Goal: Transaction & Acquisition: Purchase product/service

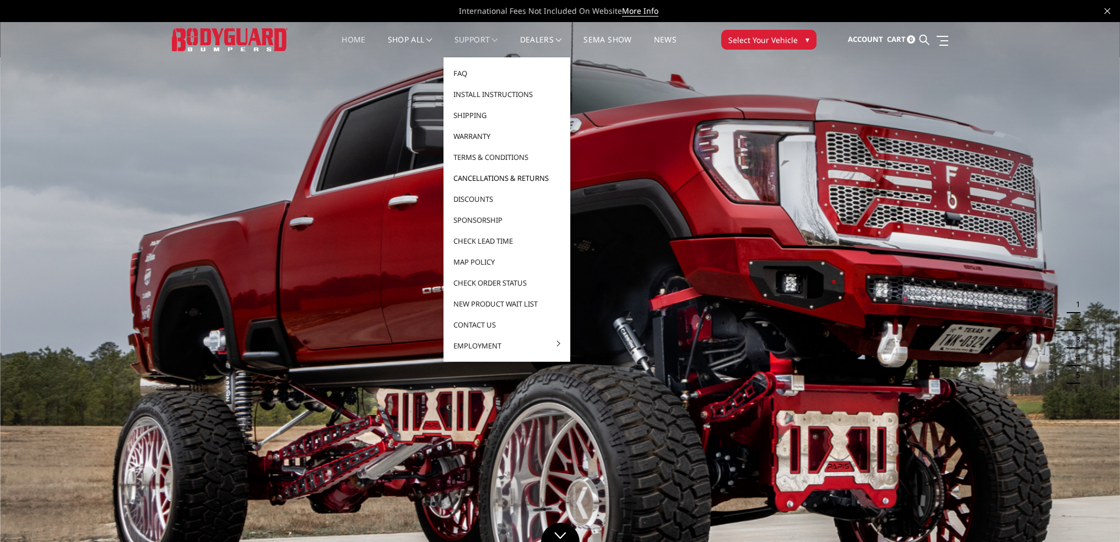
click at [485, 172] on link "Cancellations & Returns" at bounding box center [507, 177] width 118 height 21
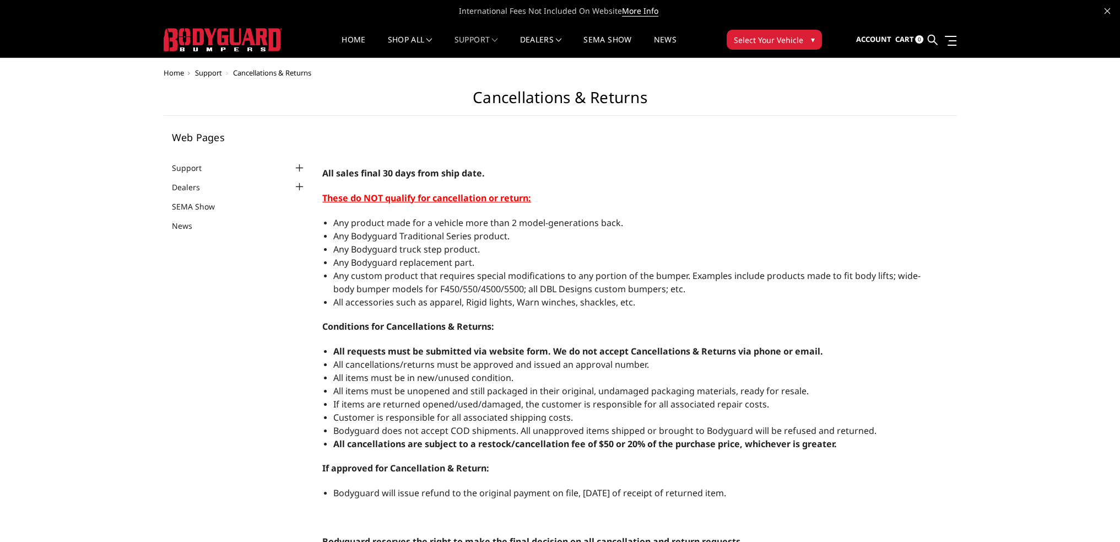
select select "US"
click at [348, 36] on link "Home" at bounding box center [354, 46] width 24 height 21
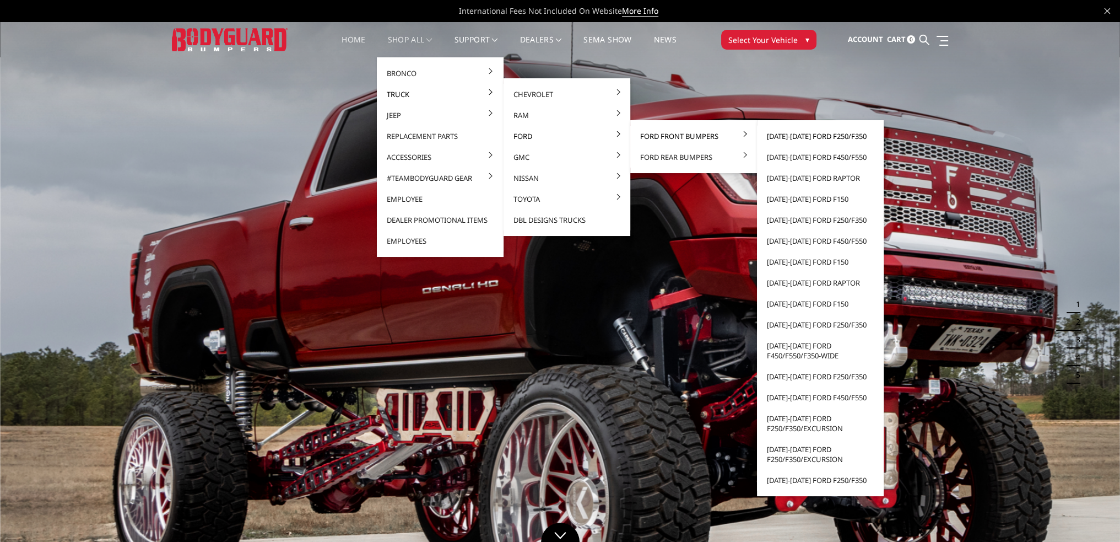
click at [802, 136] on link "[DATE]-[DATE] Ford F250/F350" at bounding box center [820, 136] width 118 height 21
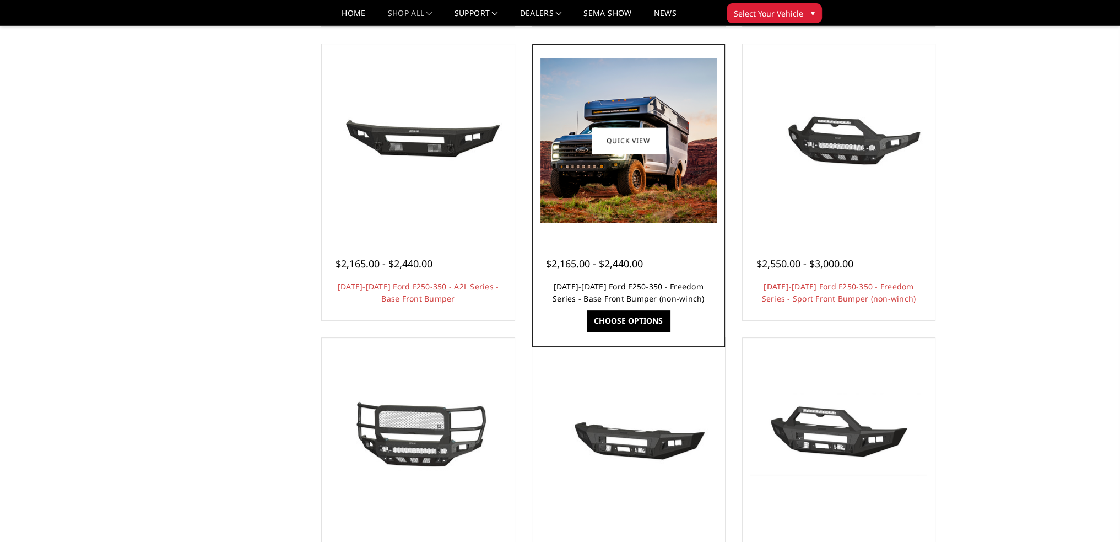
click at [628, 294] on link "2023-2025 Ford F250-350 - Freedom Series - Base Front Bumper (non-winch)" at bounding box center [629, 292] width 152 height 23
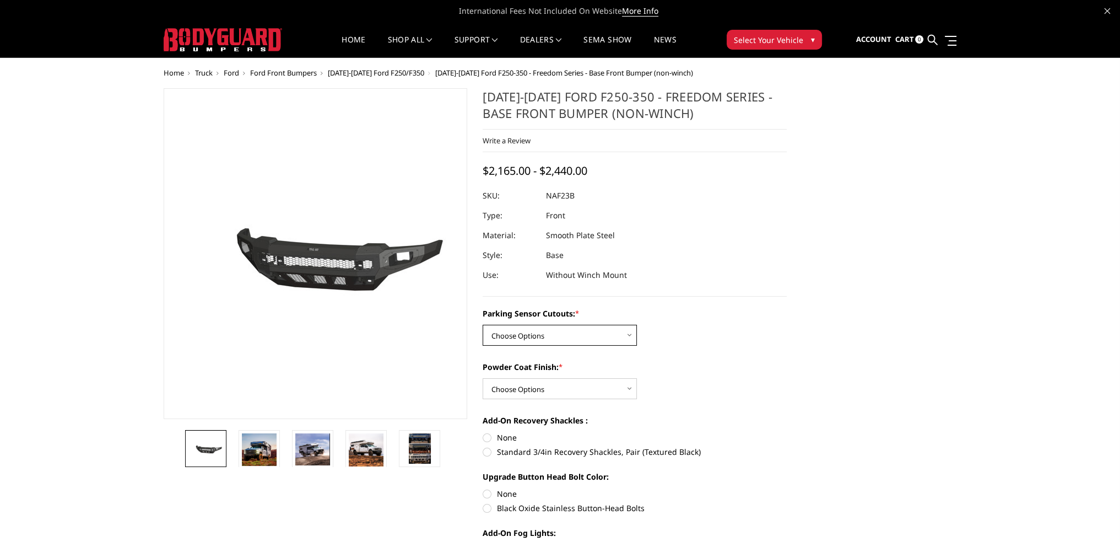
drag, startPoint x: 547, startPoint y: 327, endPoint x: 547, endPoint y: 333, distance: 6.1
click at [547, 327] on select "Choose Options No - Without Parking Sensor Cutouts Yes - With Parking Sensor Cu…" at bounding box center [560, 335] width 154 height 21
select select "2563"
click at [483, 325] on select "Choose Options No - Without Parking Sensor Cutouts Yes - With Parking Sensor Cu…" at bounding box center [560, 335] width 154 height 21
click at [527, 389] on select "Choose Options Bare Metal Textured Black Powder Coat" at bounding box center [560, 388] width 154 height 21
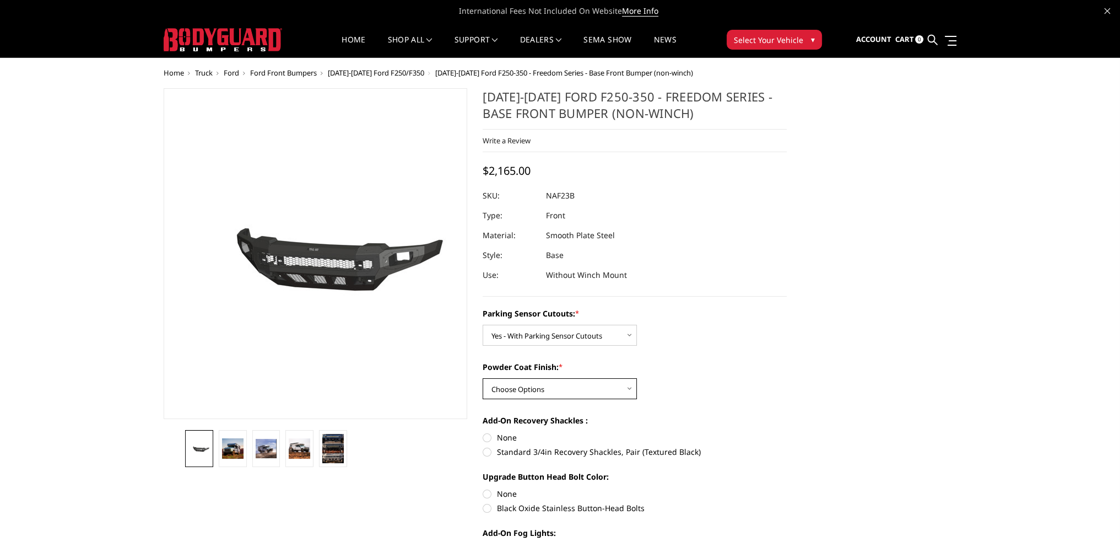
select select "2564"
click at [483, 378] on select "Choose Options Bare Metal Textured Black Powder Coat" at bounding box center [560, 388] width 154 height 21
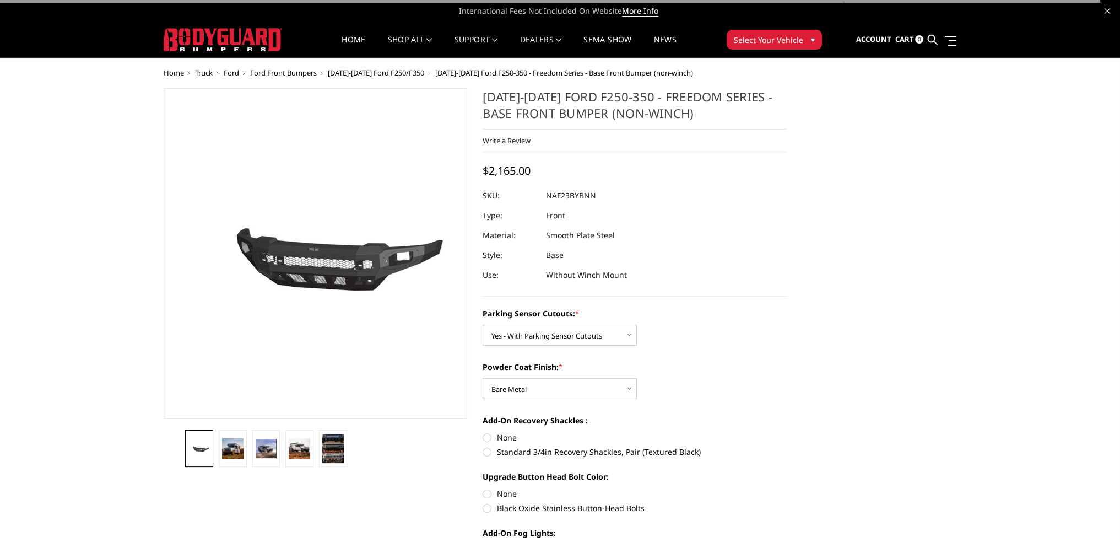
click at [486, 439] on label "None" at bounding box center [635, 437] width 304 height 12
click at [483, 432] on input "None" at bounding box center [483, 431] width 1 height 1
radio input "true"
drag, startPoint x: 484, startPoint y: 504, endPoint x: 500, endPoint y: 469, distance: 37.7
click at [484, 504] on label "Black Oxide Stainless Button-Head Bolts" at bounding box center [635, 508] width 304 height 12
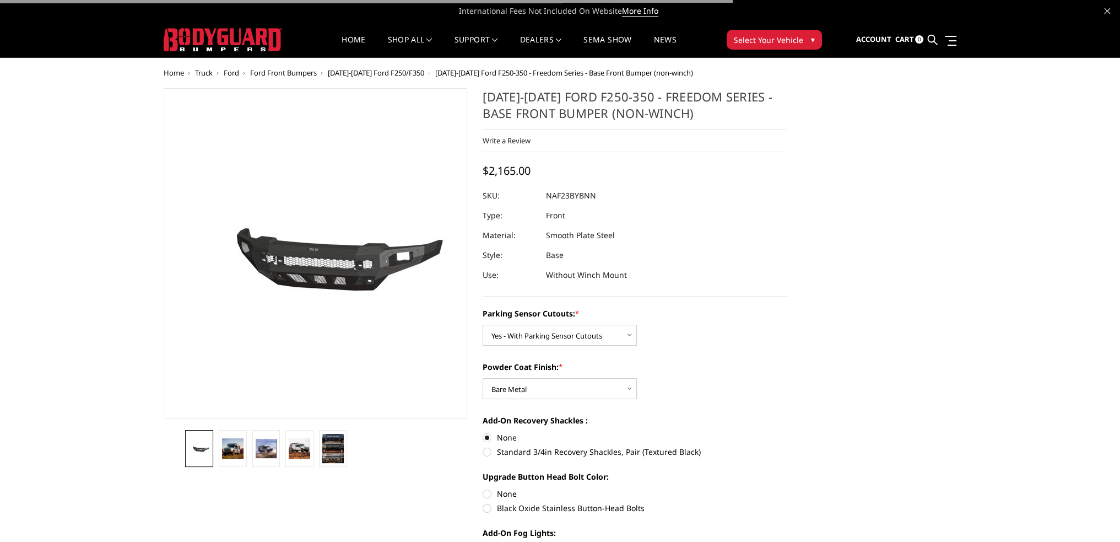
click at [787, 488] on input "Black Oxide Stainless Button-Head Bolts" at bounding box center [787, 488] width 1 height 1
radio input "true"
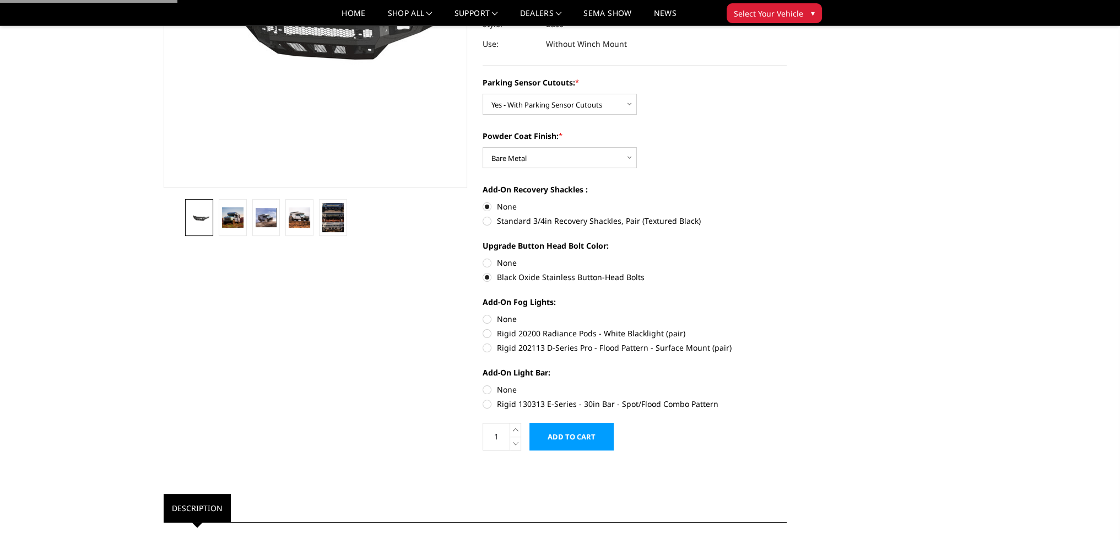
scroll to position [220, 0]
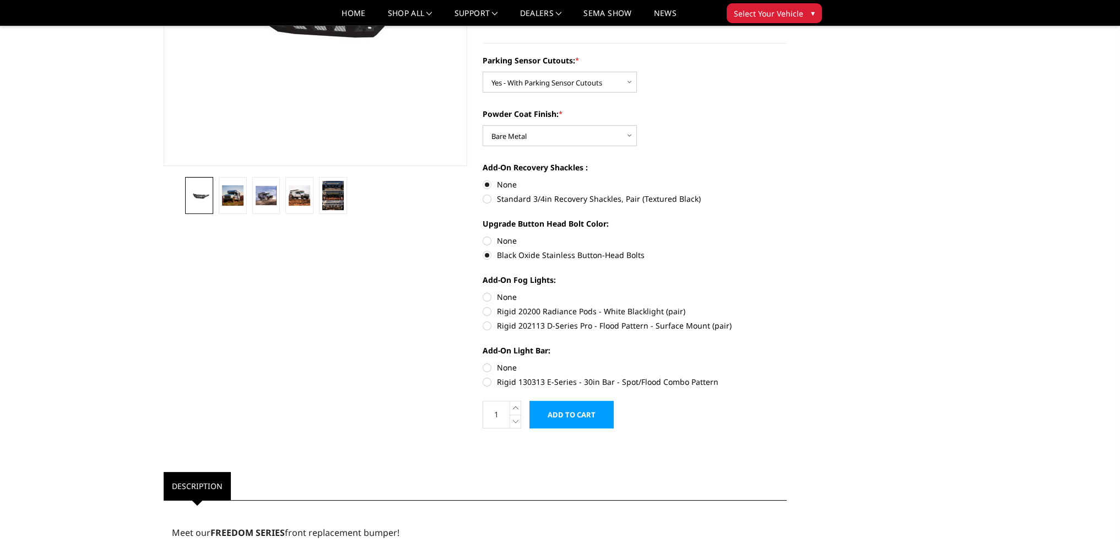
click at [566, 418] on input "Add to Cart" at bounding box center [571, 415] width 84 height 28
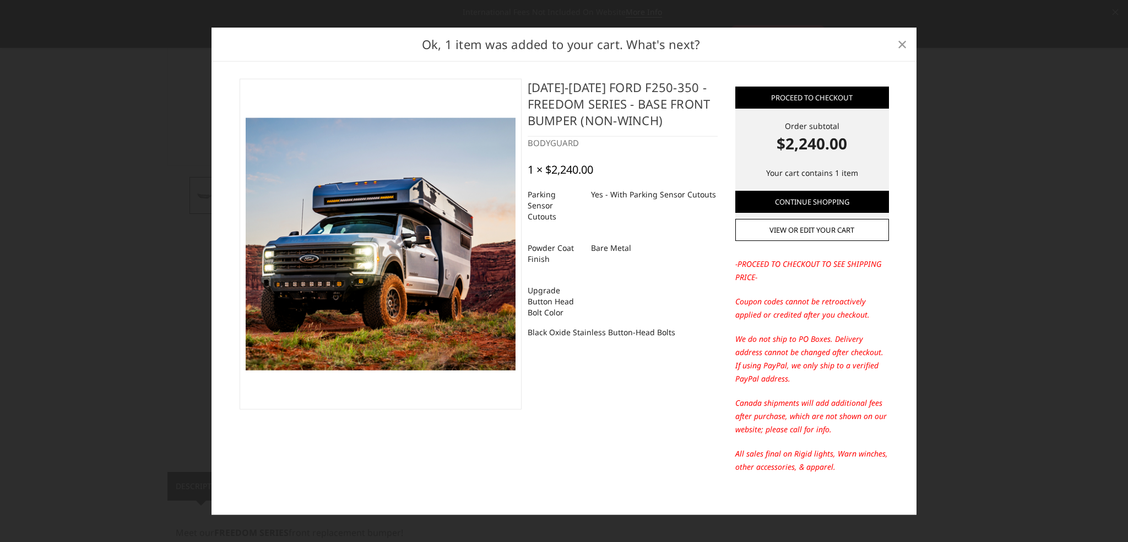
click at [900, 45] on span "×" at bounding box center [903, 44] width 10 height 24
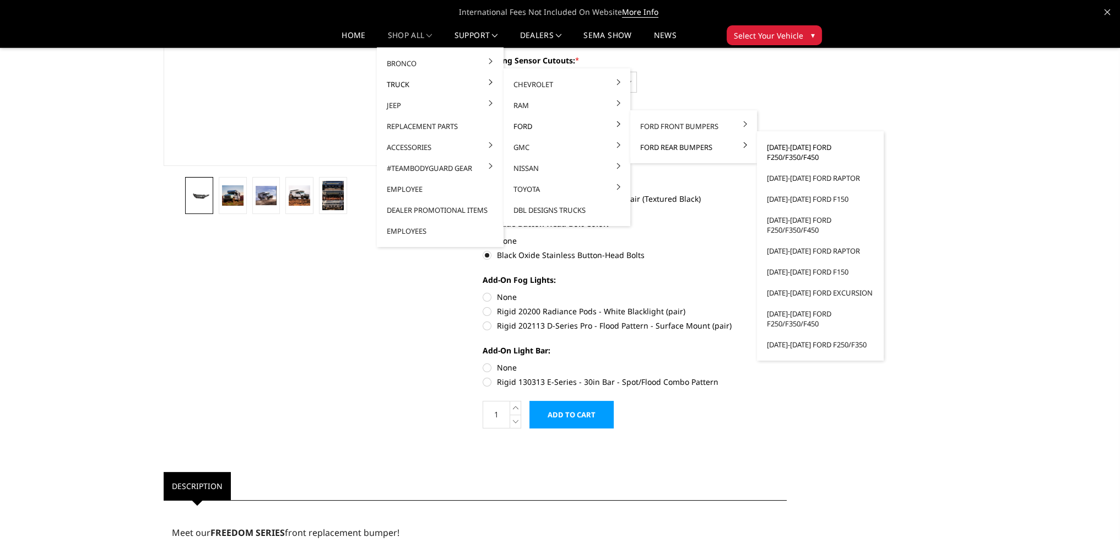
click at [782, 150] on link "[DATE]-[DATE] Ford F250/F350/F450" at bounding box center [820, 152] width 118 height 31
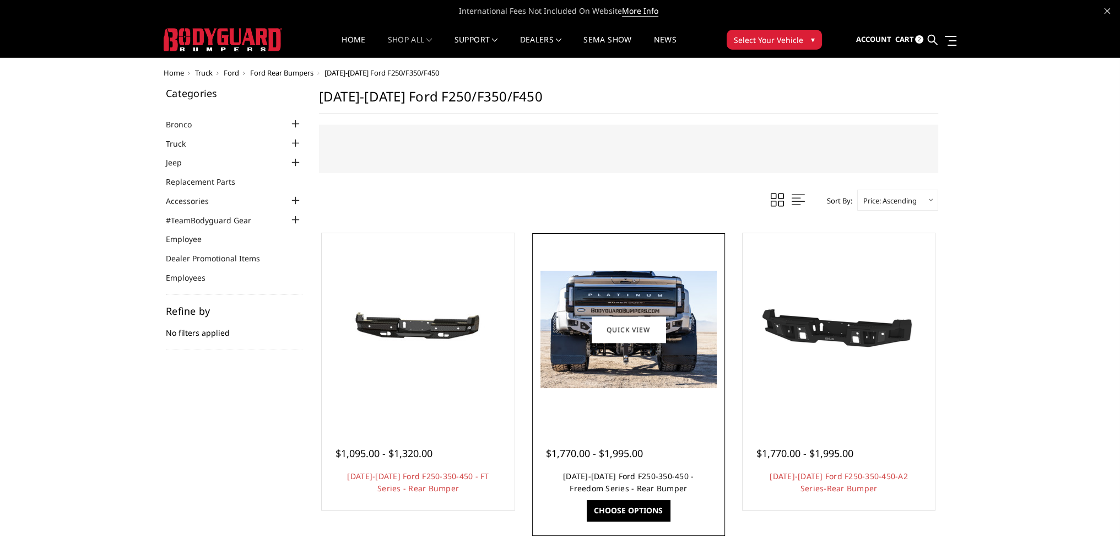
click at [643, 482] on link "2023-2025 Ford F250-350-450 - Freedom Series - Rear Bumper" at bounding box center [628, 482] width 131 height 23
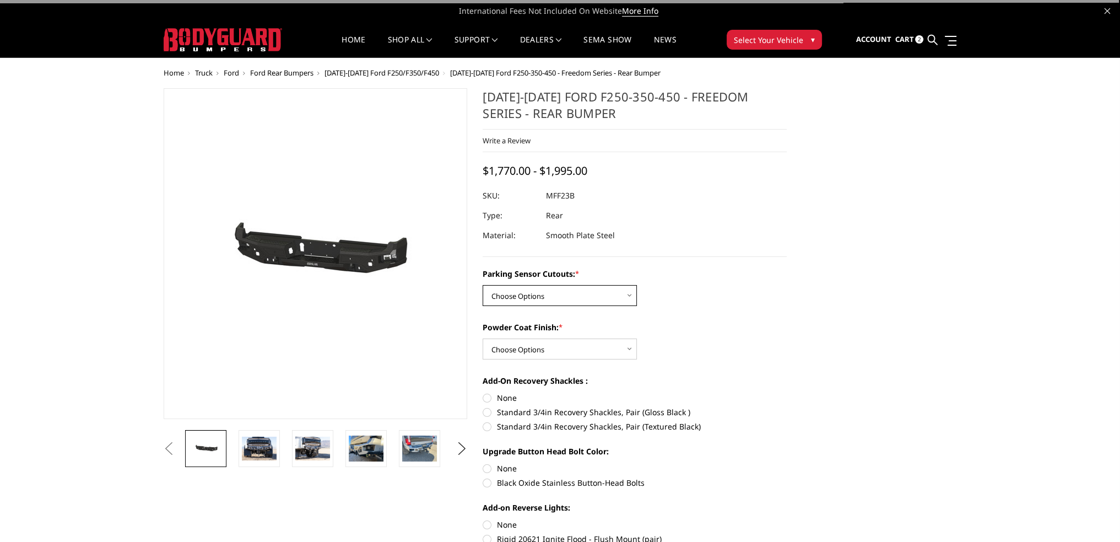
click at [545, 299] on select "Choose Options No - Without Parking Sensor Cutouts Yes - With Parking Sensor Cu…" at bounding box center [560, 295] width 154 height 21
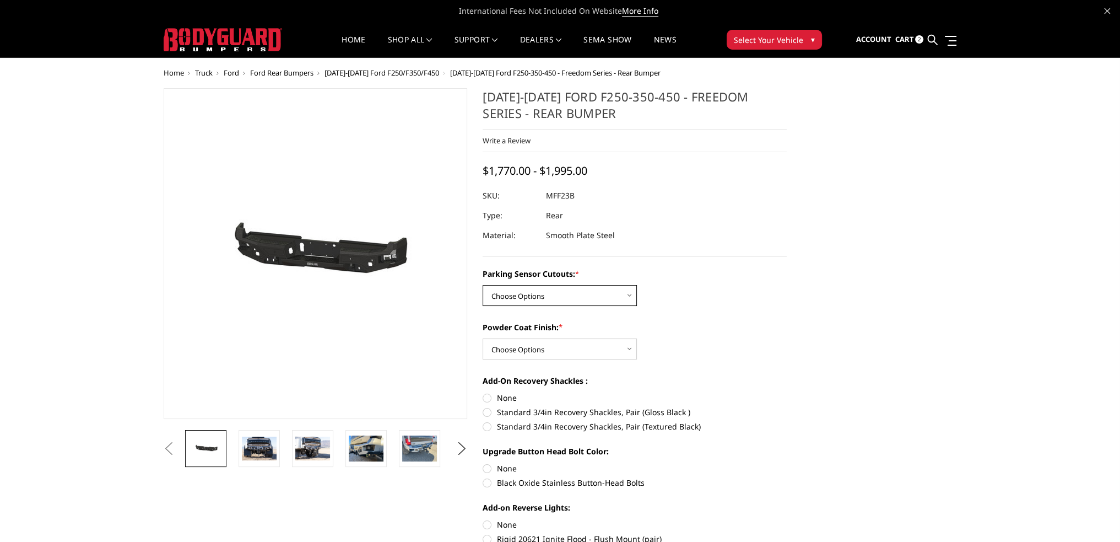
select select "2559"
click at [483, 285] on select "Choose Options No - Without Parking Sensor Cutouts Yes - With Parking Sensor Cu…" at bounding box center [560, 295] width 154 height 21
click at [527, 345] on select "Choose Options Bare Metal Textured Black Powder Coat" at bounding box center [560, 348] width 154 height 21
select select "2560"
click at [483, 338] on select "Choose Options Bare Metal Textured Black Powder Coat" at bounding box center [560, 348] width 154 height 21
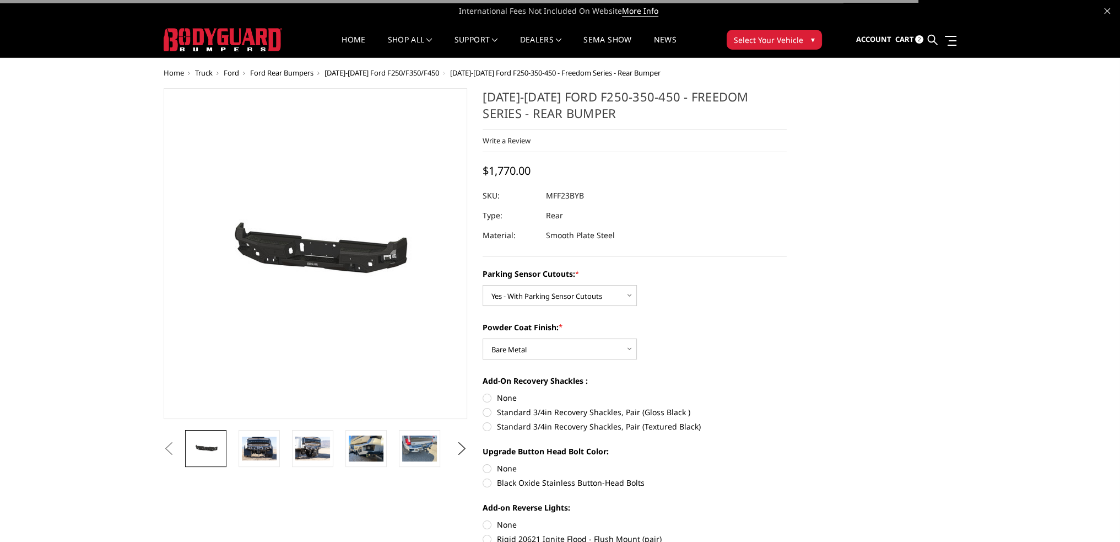
click at [489, 399] on label "None" at bounding box center [635, 398] width 304 height 12
click at [483, 392] on input "None" at bounding box center [483, 392] width 1 height 1
radio input "true"
click at [488, 480] on label "Black Oxide Stainless Button-Head Bolts" at bounding box center [635, 483] width 304 height 12
click at [787, 463] on input "Black Oxide Stainless Button-Head Bolts" at bounding box center [787, 462] width 1 height 1
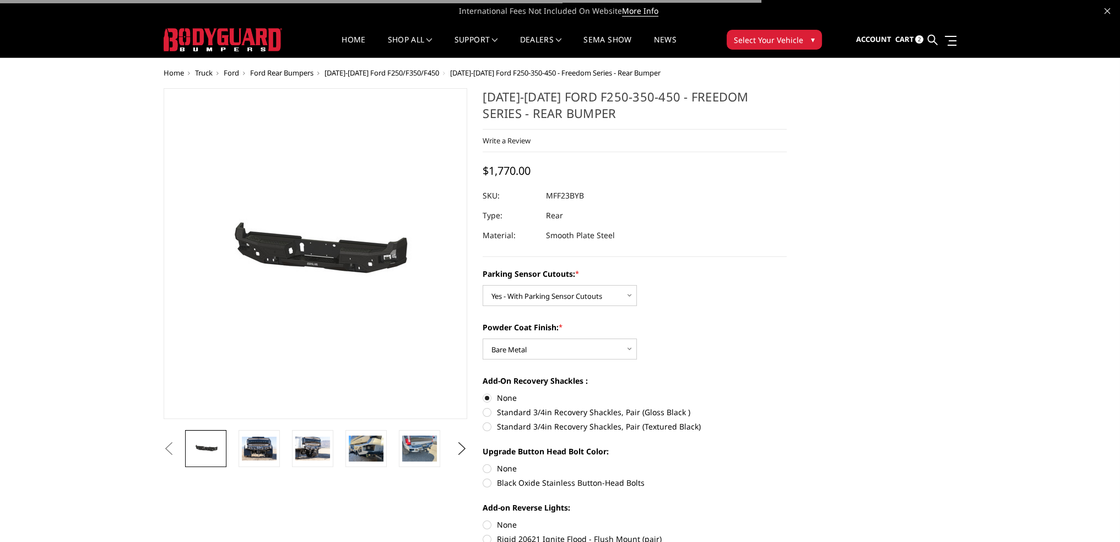
radio input "true"
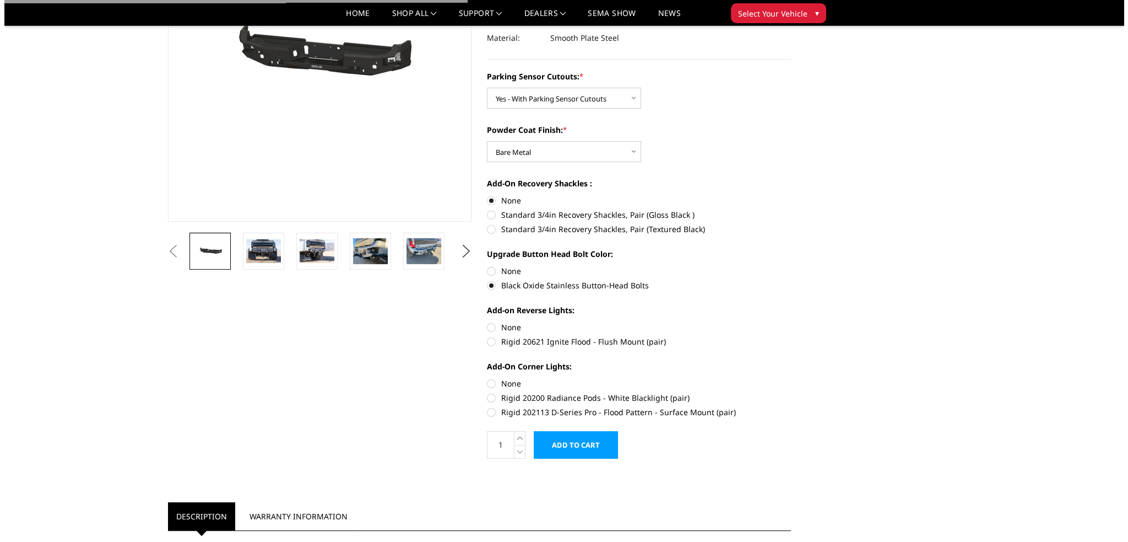
scroll to position [165, 0]
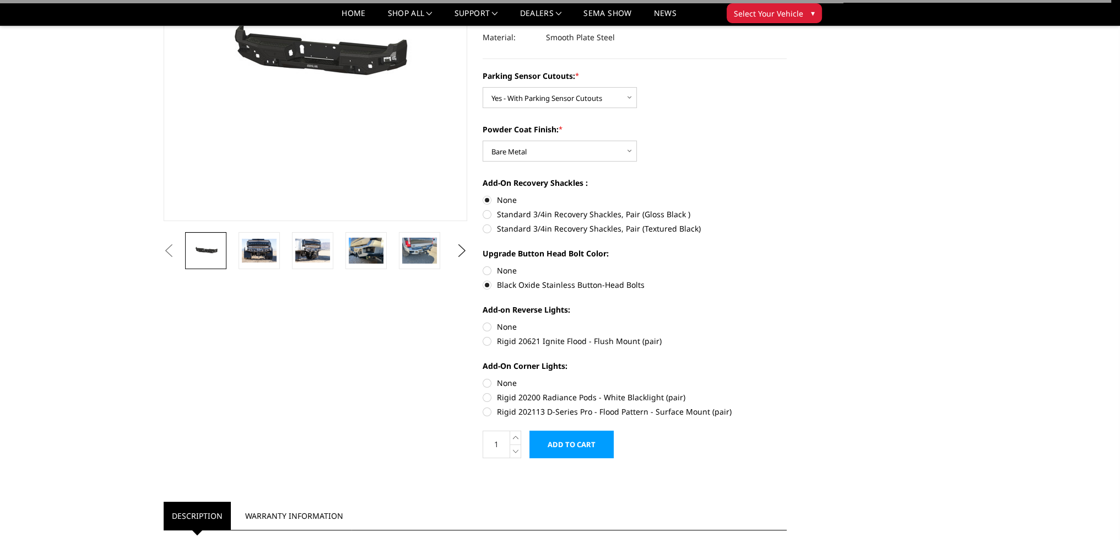
click at [566, 438] on input "Add to Cart" at bounding box center [571, 444] width 84 height 28
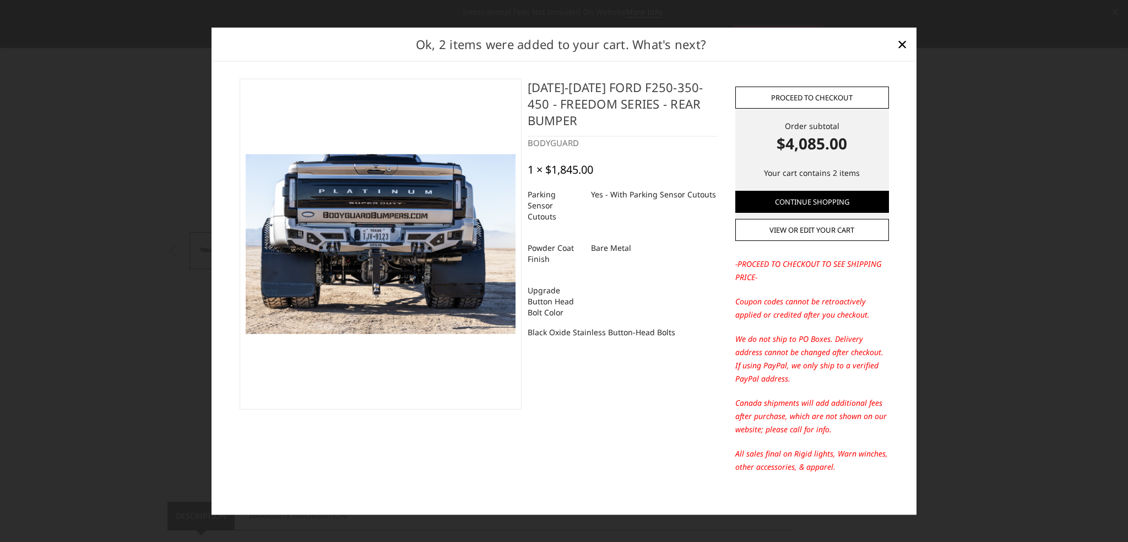
click at [819, 96] on link "Proceed to checkout" at bounding box center [813, 98] width 154 height 22
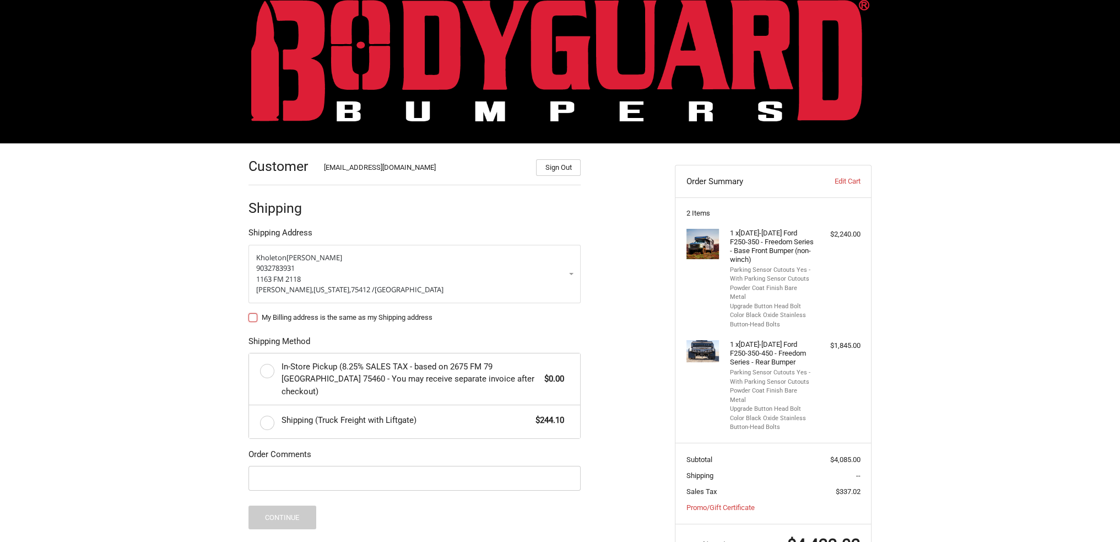
scroll to position [48, 0]
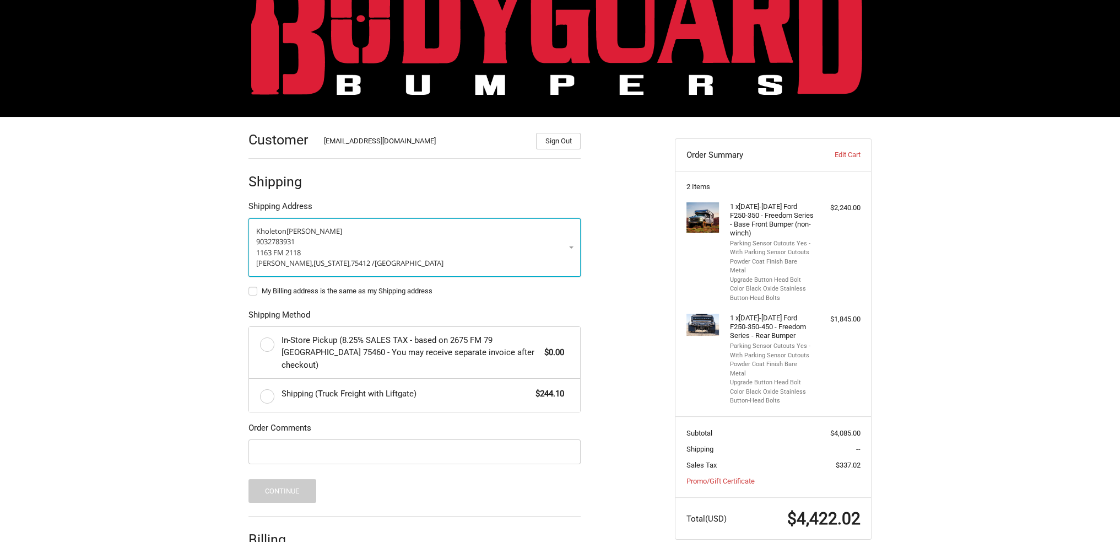
click at [372, 236] on p "9032783931" at bounding box center [414, 241] width 317 height 11
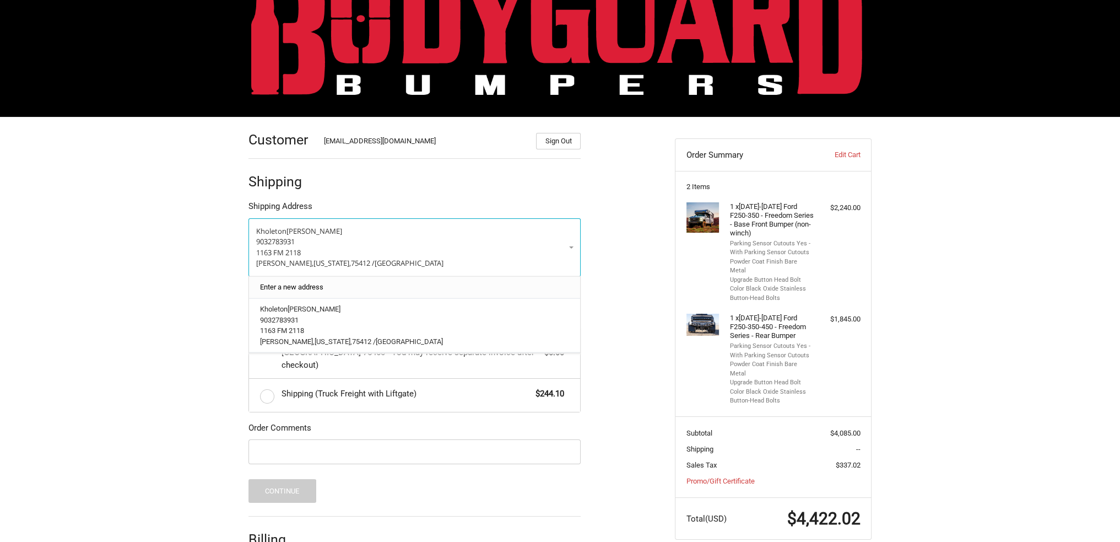
click at [349, 282] on link "Enter a new address" at bounding box center [415, 286] width 321 height 21
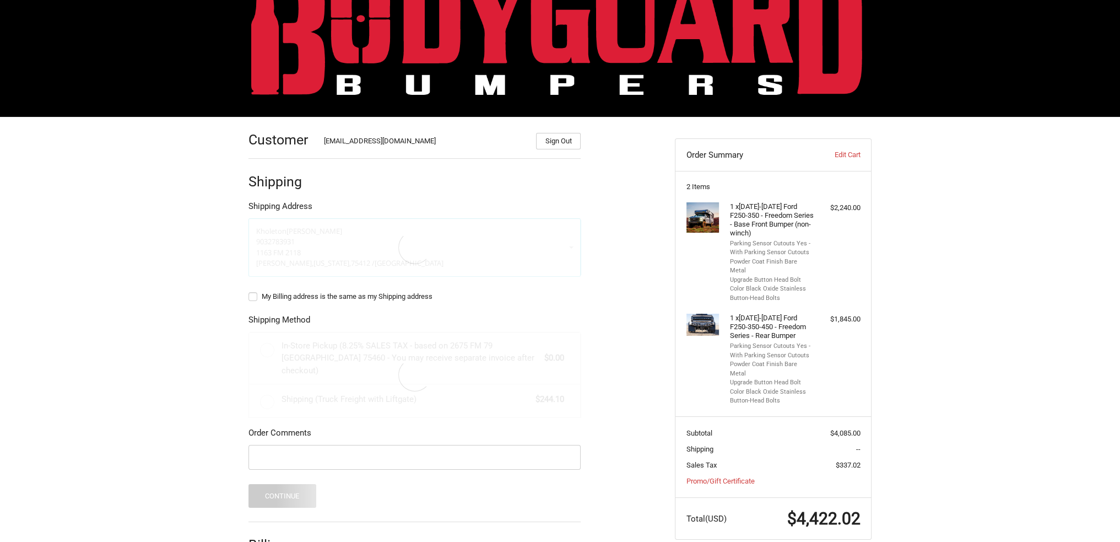
select select "US"
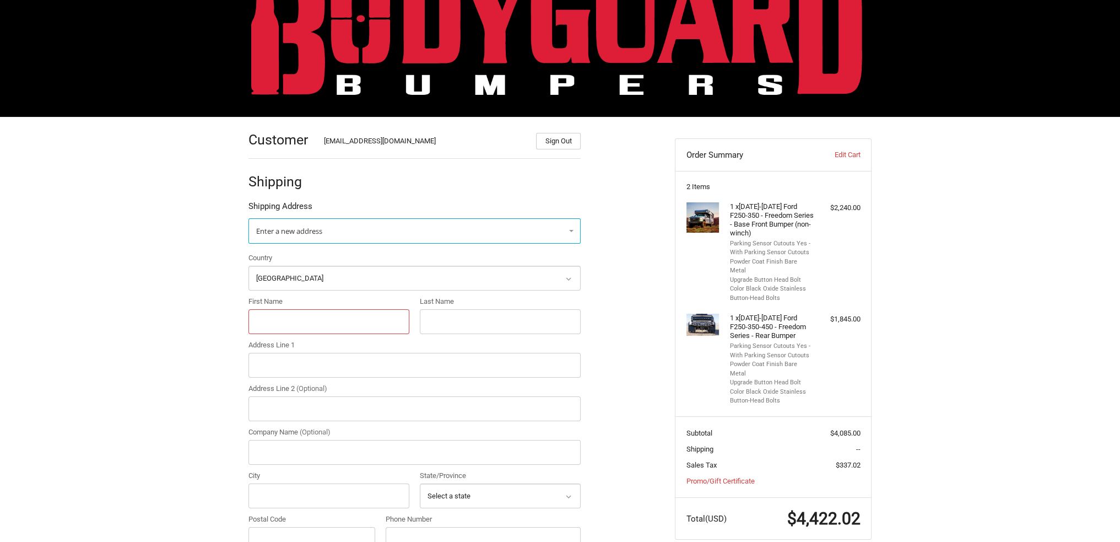
click at [299, 319] on input "First Name" at bounding box center [328, 321] width 161 height 25
type input "Cody"
type input "Sterkel"
type input "14808 Santa Fe Crossing DR"
click at [278, 489] on input "City" at bounding box center [328, 495] width 161 height 25
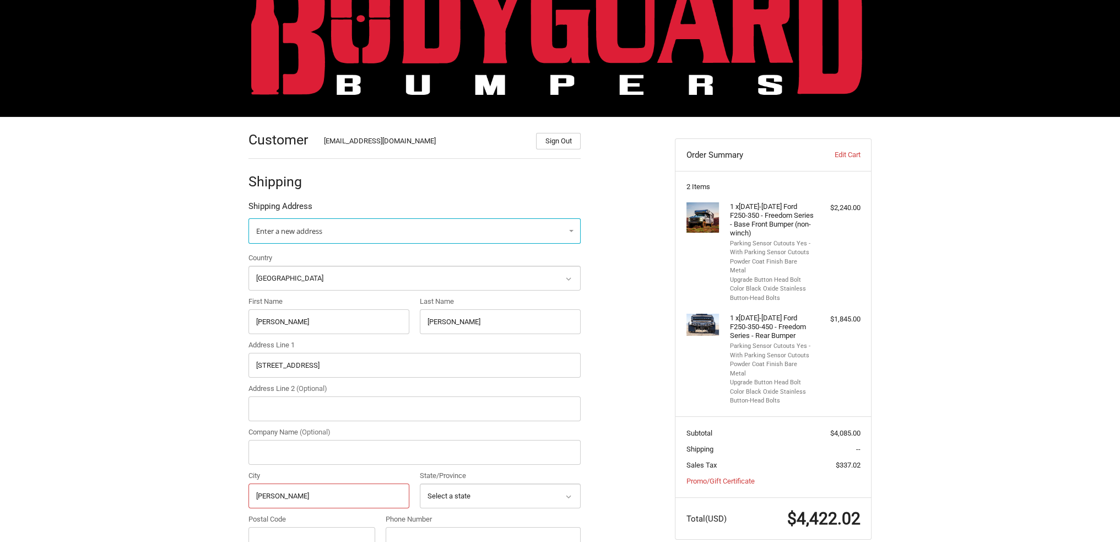
type input "Enid"
select select "OK"
type input "73013"
type input "9037858939"
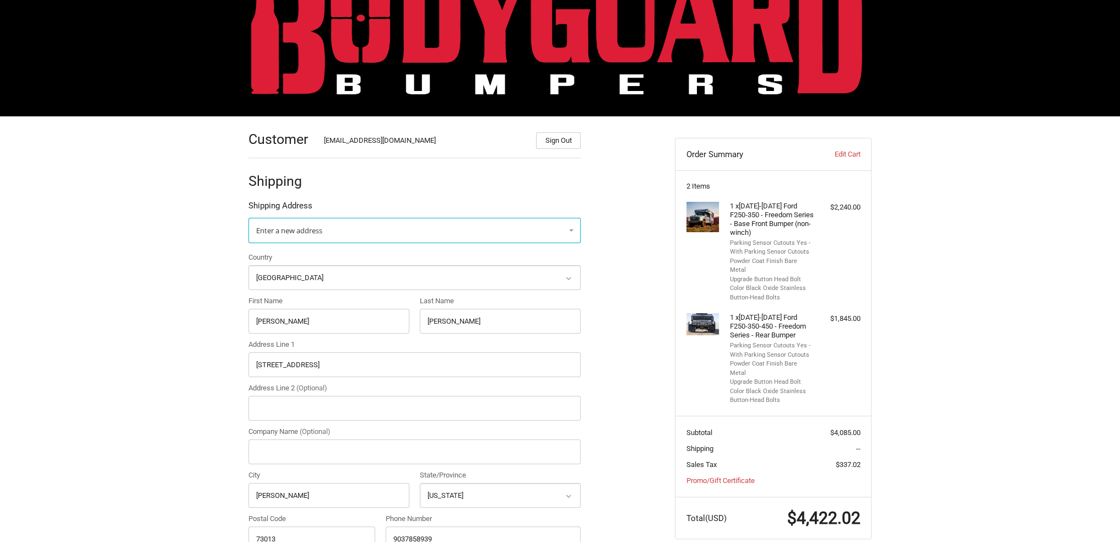
click at [597, 396] on ol "Customer Kholeton@bodyguardbumpers.com Sign Out Shipping Shipping Address Enter…" at bounding box center [435, 489] width 375 height 746
click at [842, 155] on link "Edit Cart" at bounding box center [833, 154] width 55 height 11
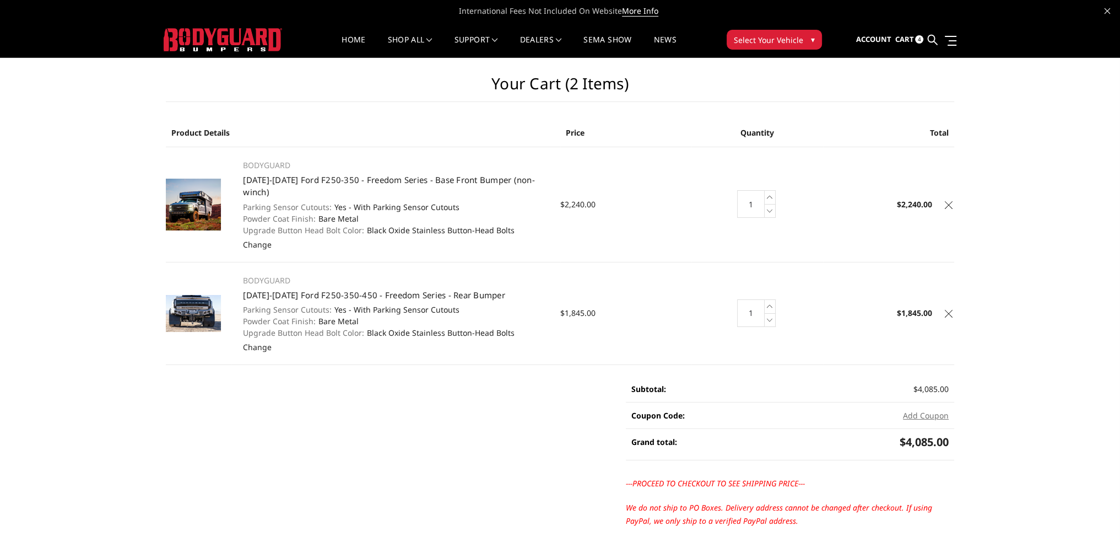
click at [950, 201] on icon at bounding box center [949, 205] width 8 height 8
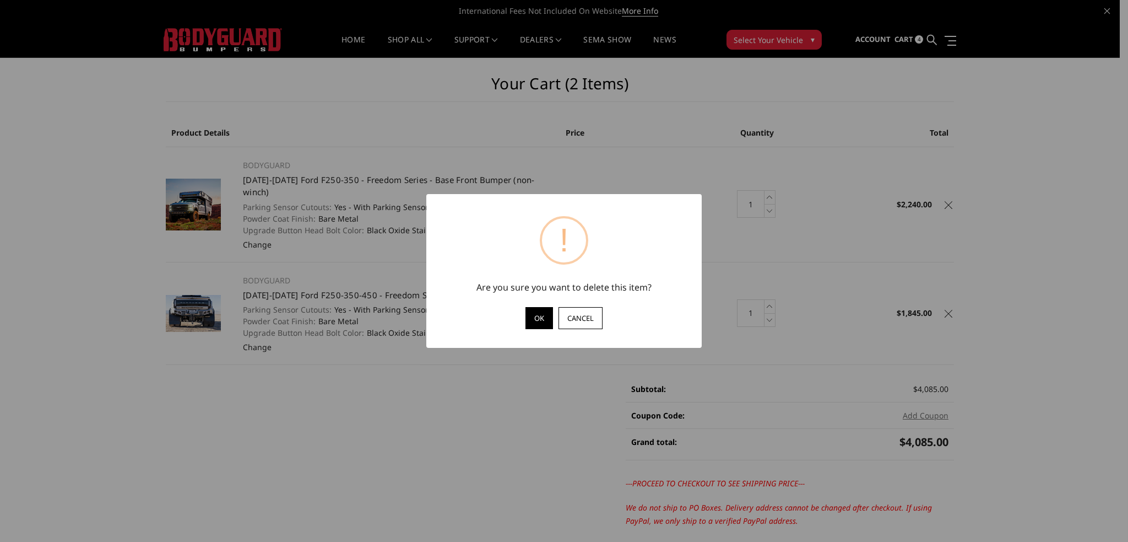
click at [537, 315] on button "OK" at bounding box center [540, 318] width 28 height 22
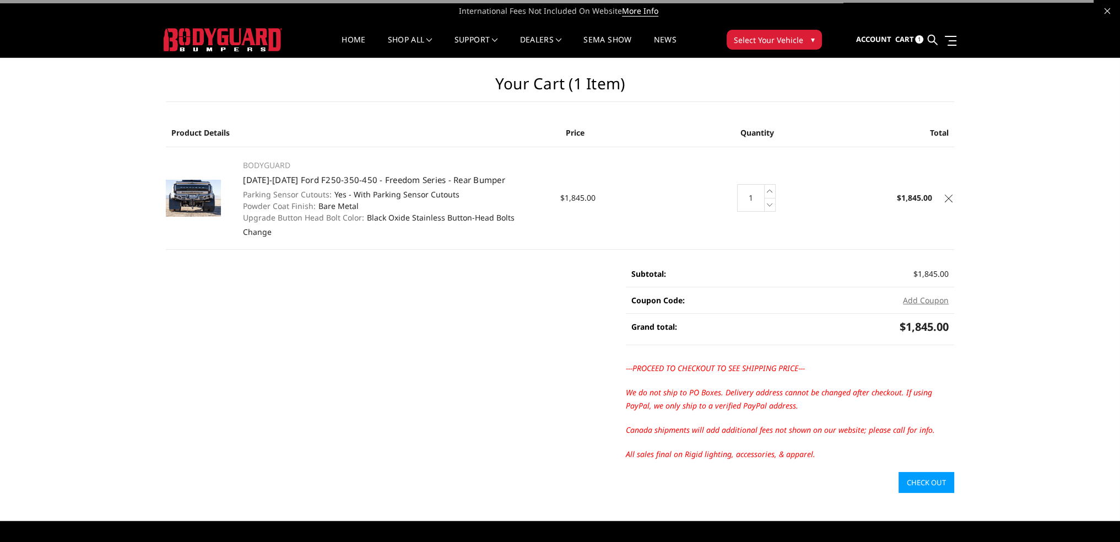
click at [949, 194] on icon at bounding box center [949, 198] width 8 height 8
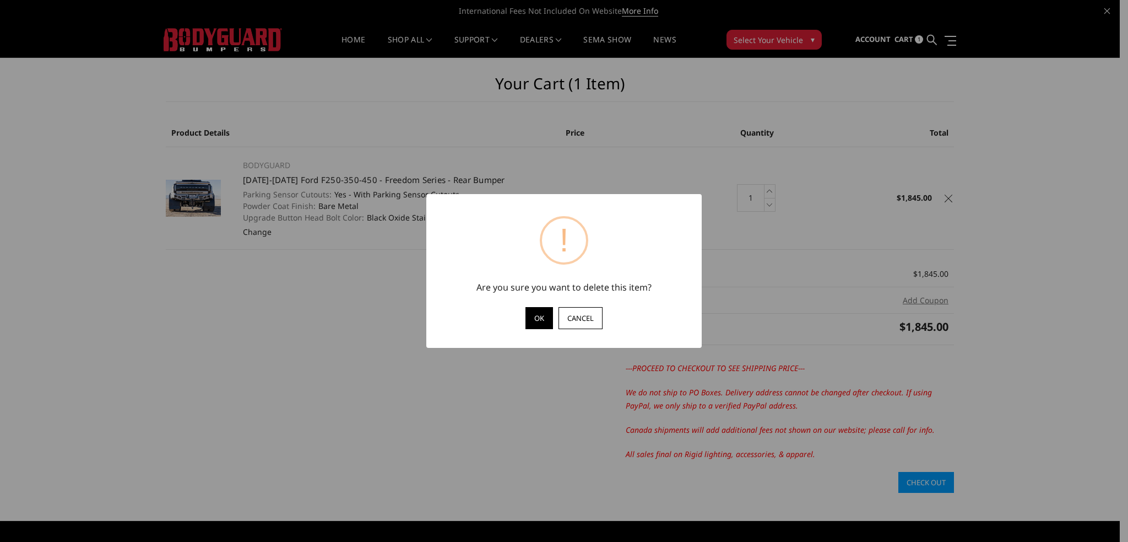
click at [532, 317] on button "OK" at bounding box center [540, 318] width 28 height 22
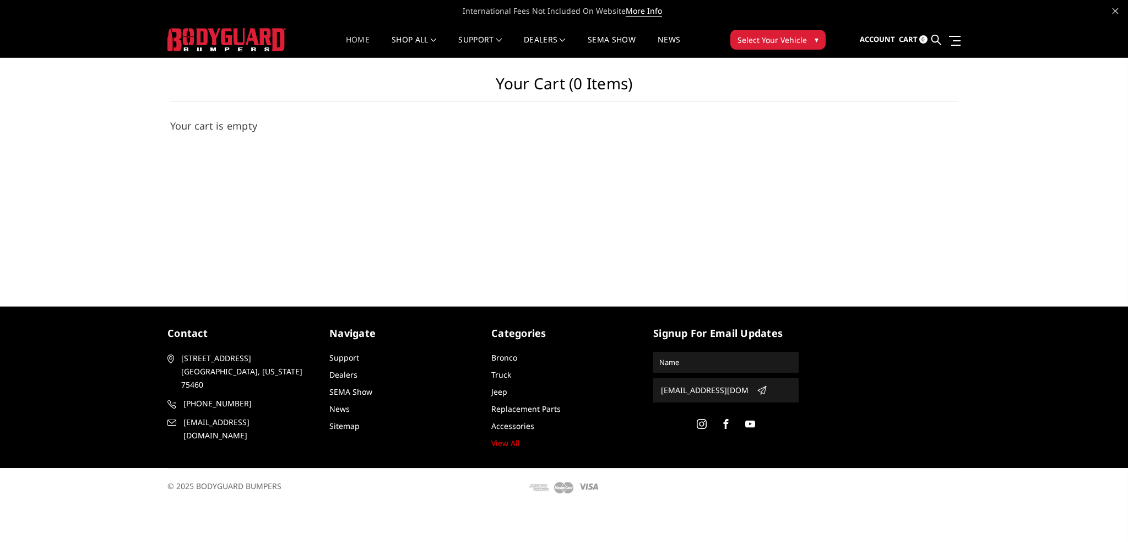
click at [358, 42] on link "Home" at bounding box center [358, 46] width 24 height 21
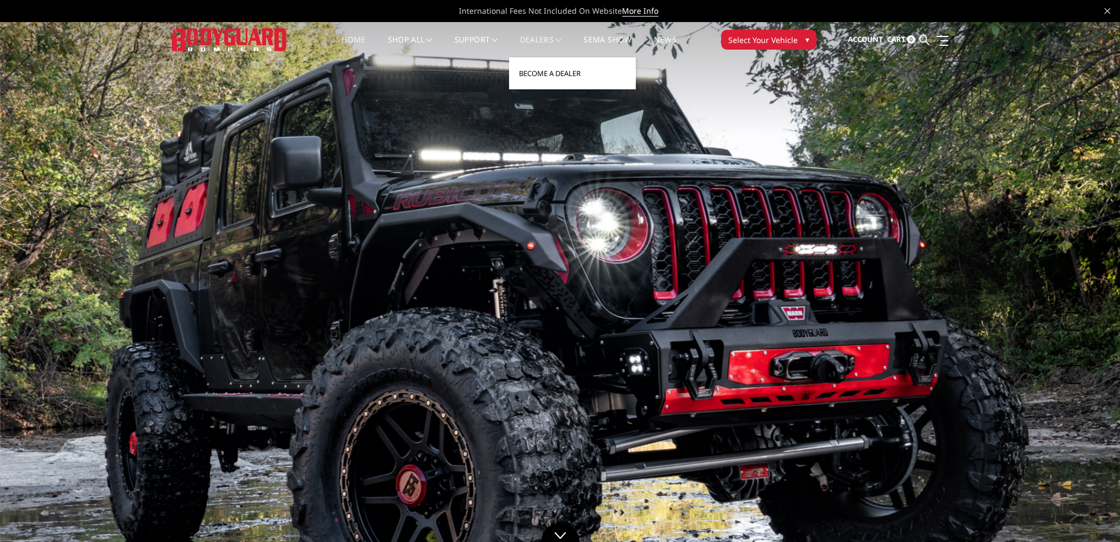
click at [547, 74] on link "Become a Dealer" at bounding box center [573, 73] width 118 height 21
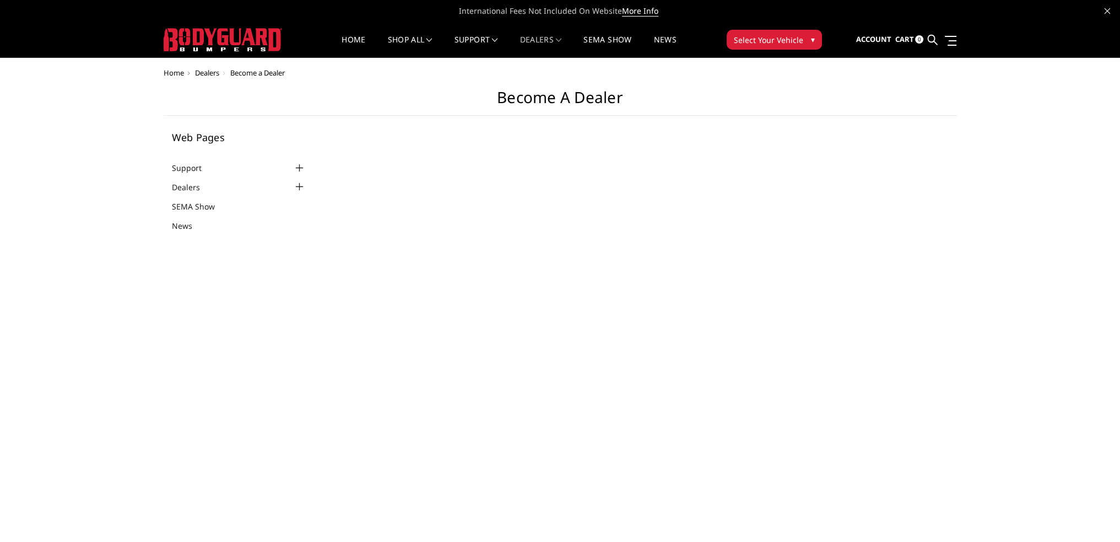
select select "US"
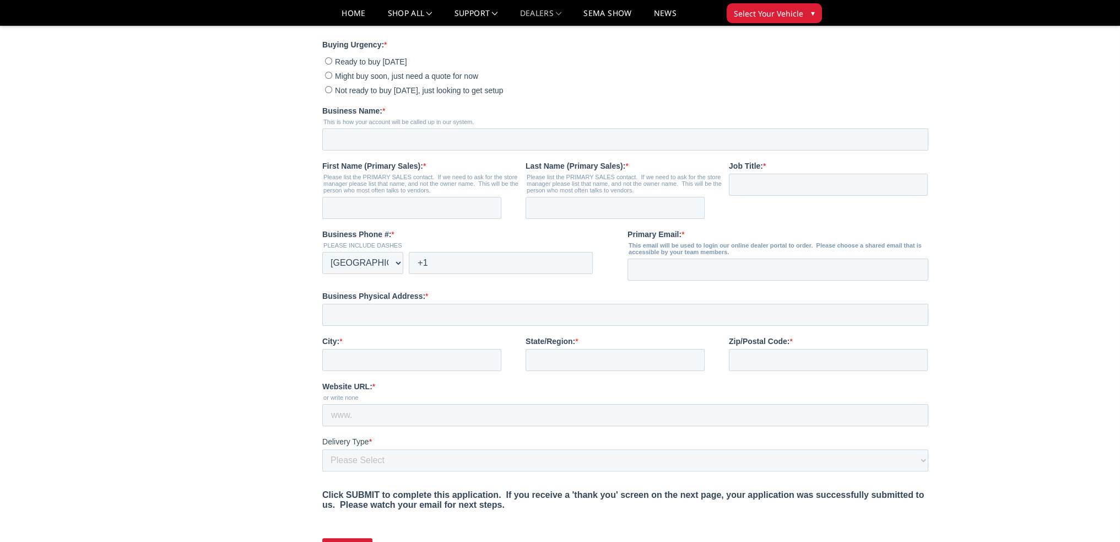
scroll to position [220, 0]
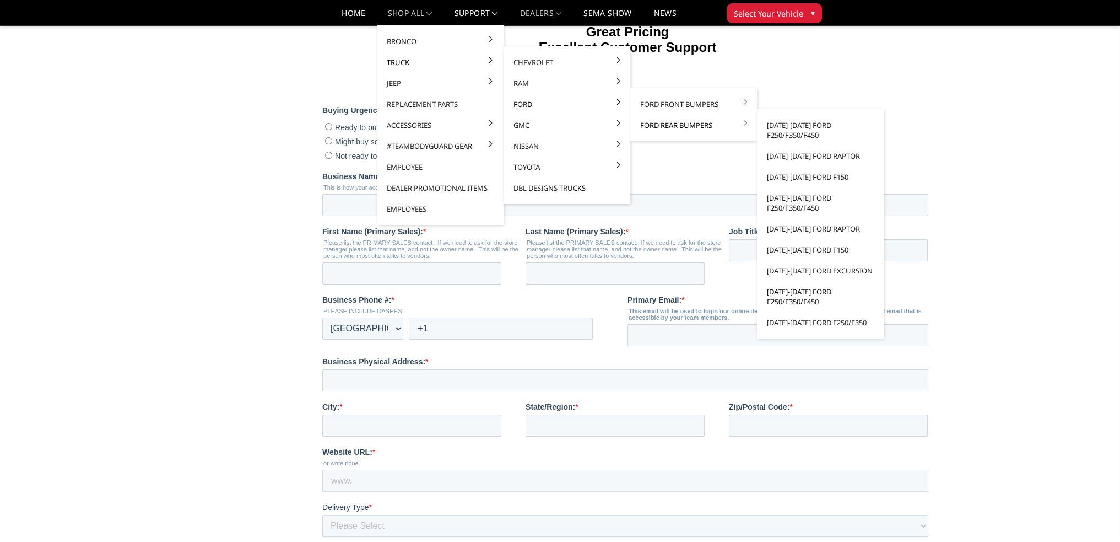
click at [801, 294] on link "[DATE]-[DATE] Ford F250/F350/F450" at bounding box center [820, 296] width 118 height 31
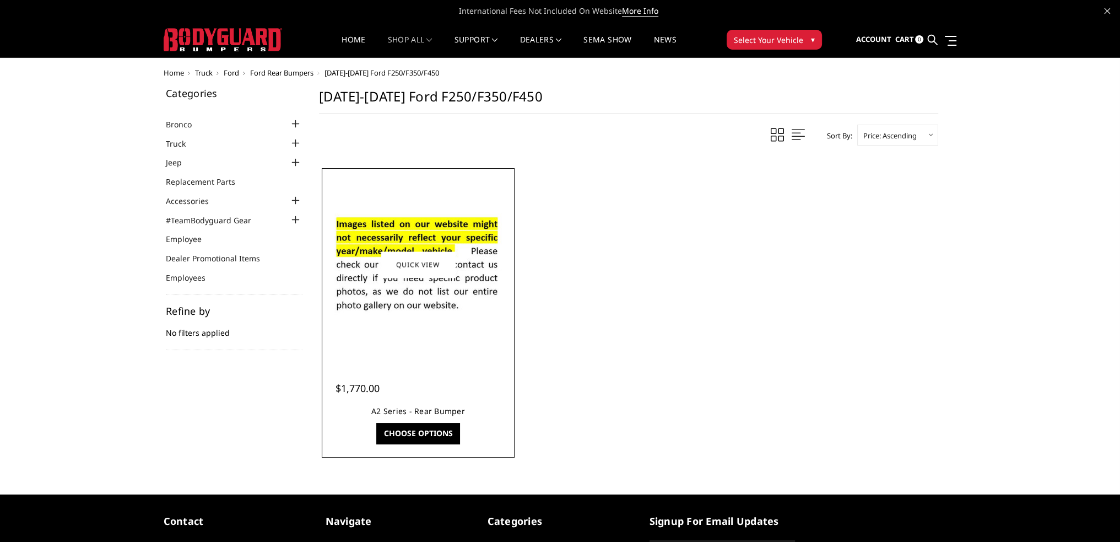
click at [418, 409] on link "A2 Series - Rear Bumper" at bounding box center [418, 411] width 94 height 10
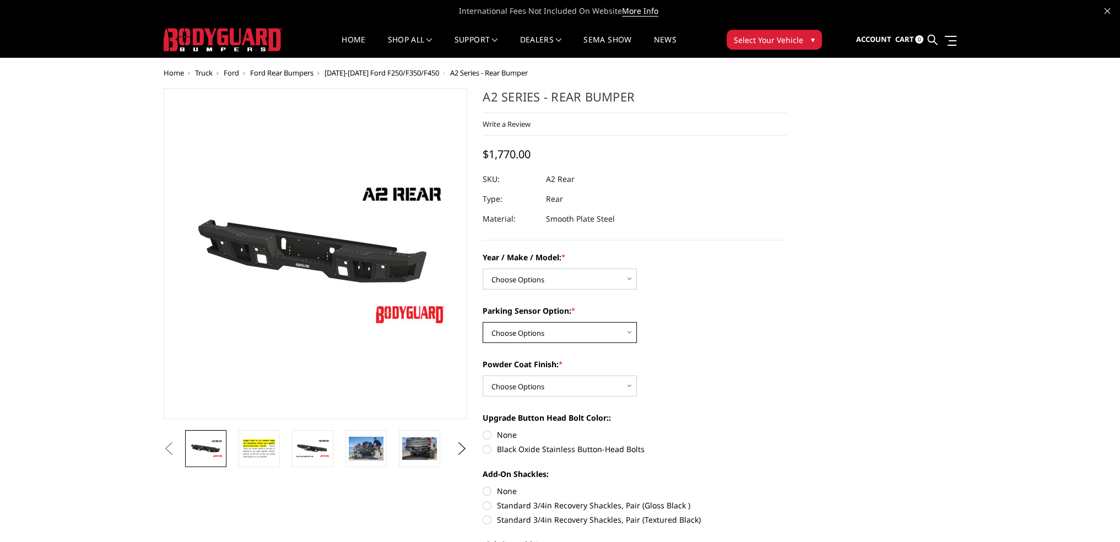
drag, startPoint x: 544, startPoint y: 332, endPoint x: 544, endPoint y: 341, distance: 9.4
click at [544, 332] on select "Choose Options Yes - With sensor cutouts No - Without sensor cutouts" at bounding box center [560, 332] width 154 height 21
select select "565"
click at [483, 322] on select "Choose Options Yes - With sensor cutouts No - Without sensor cutouts" at bounding box center [560, 332] width 154 height 21
drag, startPoint x: 539, startPoint y: 385, endPoint x: 540, endPoint y: 391, distance: 6.6
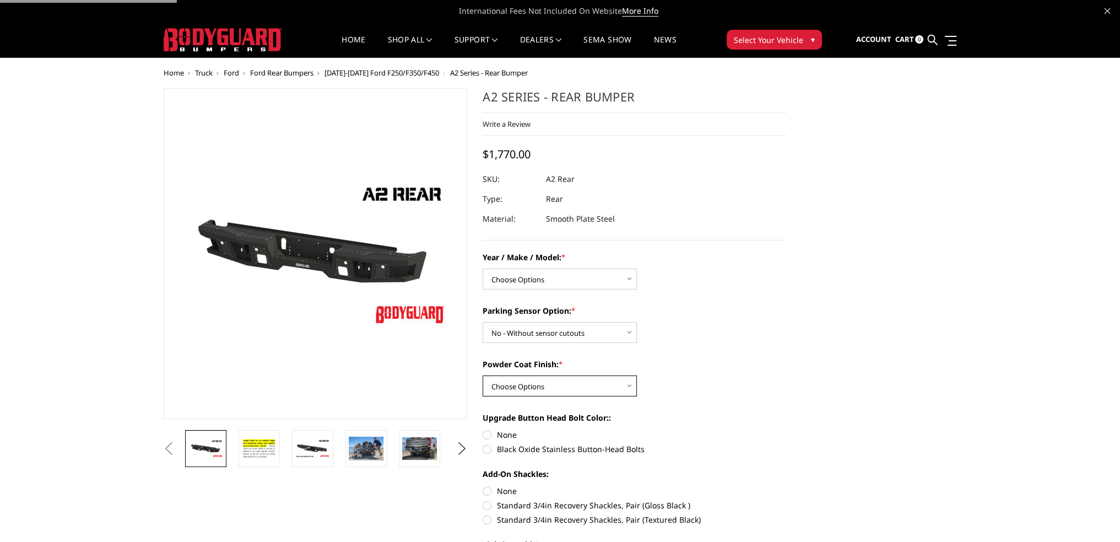
click at [539, 385] on select "Choose Options Bare metal (included) Texture black powder coat" at bounding box center [560, 385] width 154 height 21
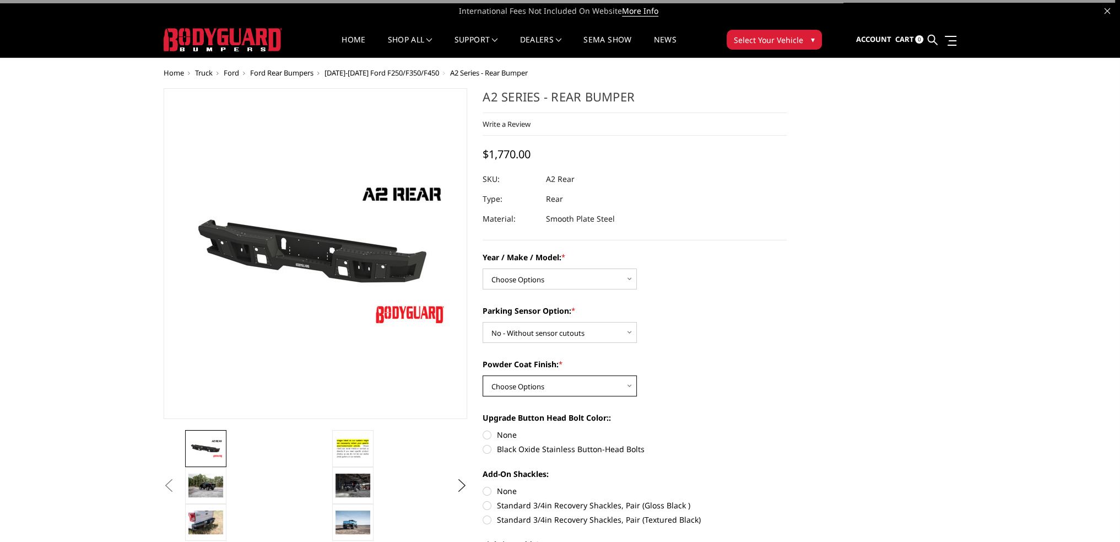
select select "549"
click at [483, 375] on select "Choose Options Bare metal (included) Texture black powder coat" at bounding box center [560, 385] width 154 height 21
click at [533, 283] on select "Choose Options Chevrolet/GMC 20-24 2500 / 3500 Chevrolet/GMC 15-19 2500 / 3500 …" at bounding box center [560, 278] width 154 height 21
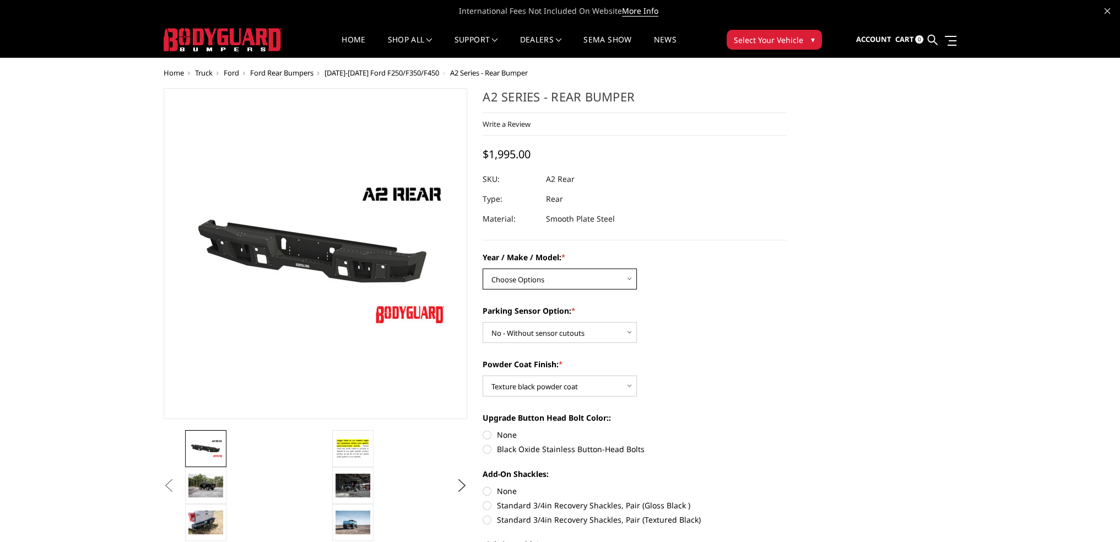
select select "1466"
click at [483, 268] on select "Choose Options Chevrolet/GMC 20-24 2500 / 3500 Chevrolet/GMC 15-19 2500 / 3500 …" at bounding box center [560, 278] width 154 height 21
click at [345, 41] on link "Home" at bounding box center [354, 46] width 24 height 21
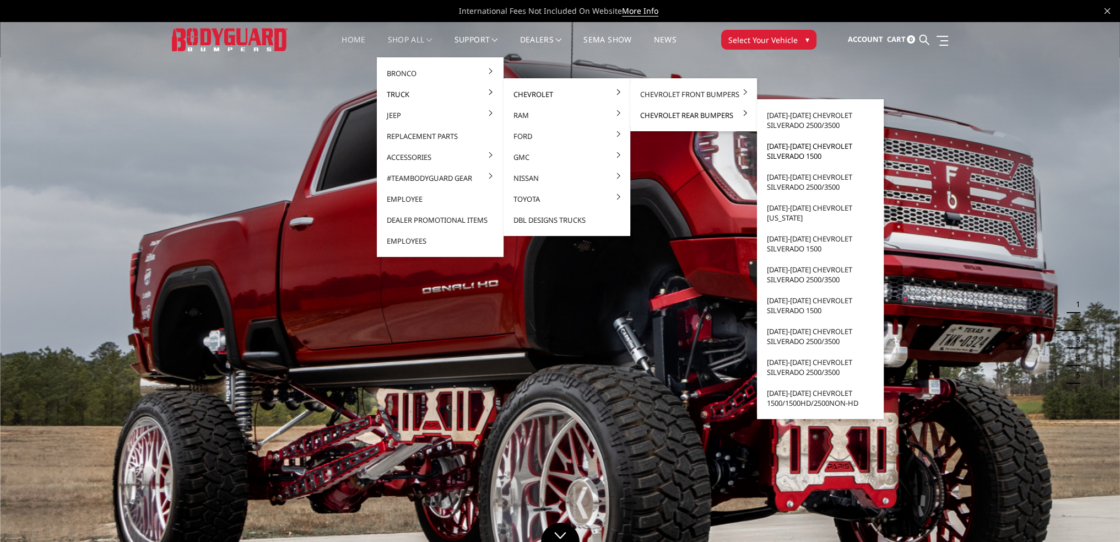
click at [818, 154] on link "[DATE]-[DATE] Chevrolet Silverado 1500" at bounding box center [820, 151] width 118 height 31
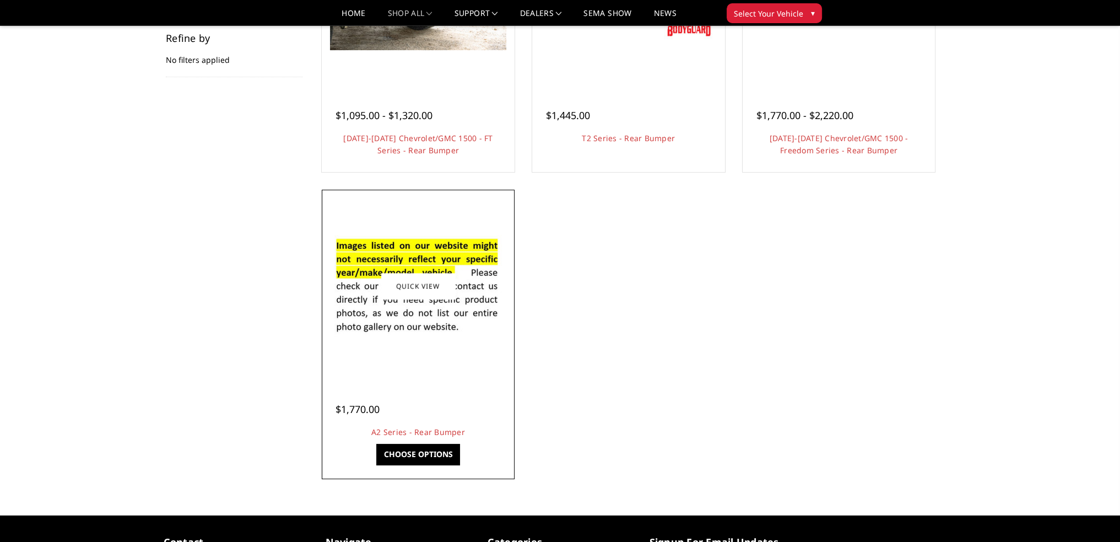
scroll to position [275, 0]
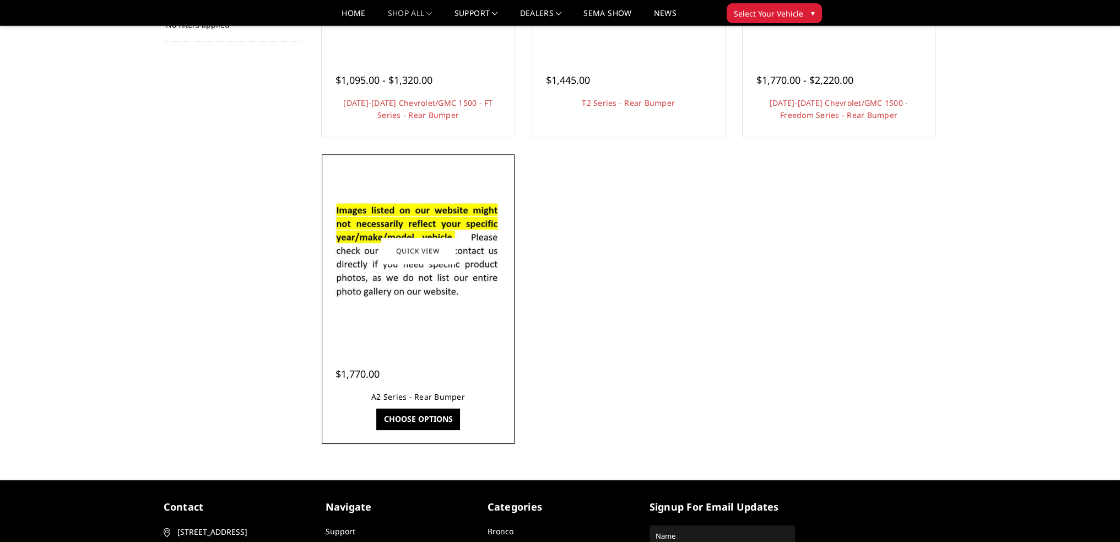
click at [418, 397] on link "A2 Series - Rear Bumper" at bounding box center [418, 396] width 94 height 10
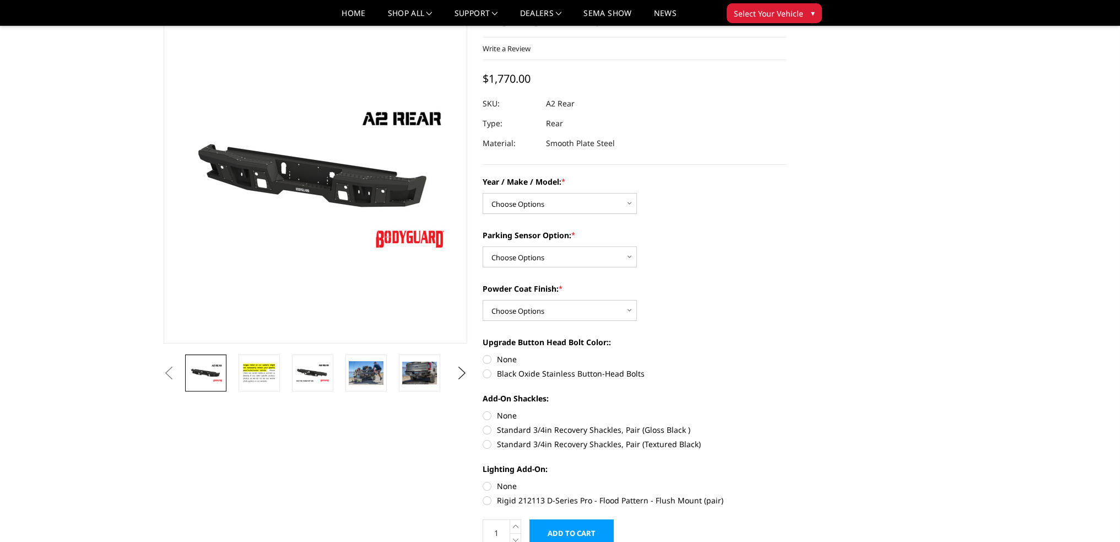
scroll to position [55, 0]
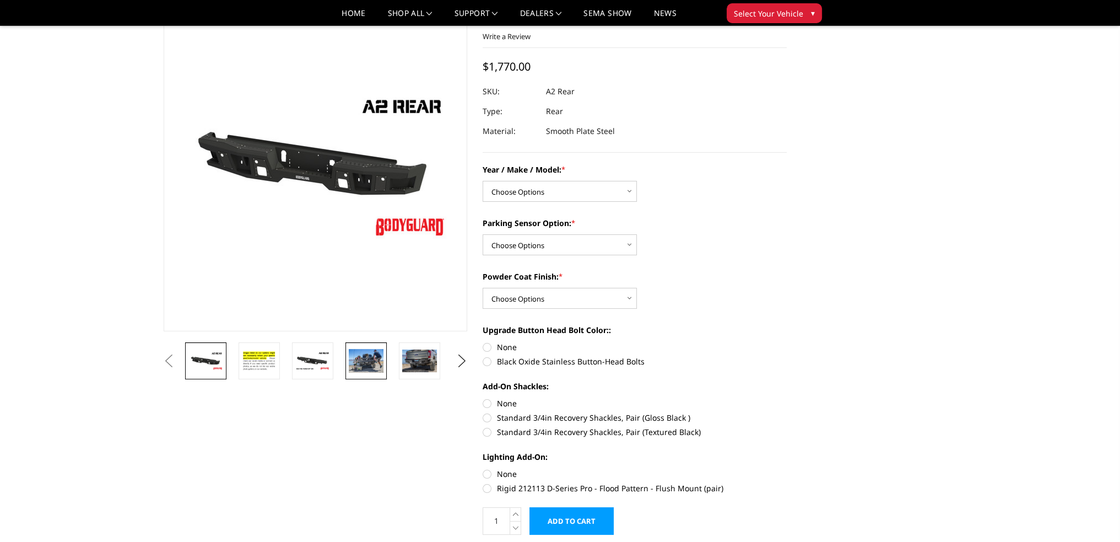
click at [363, 365] on img at bounding box center [366, 360] width 35 height 23
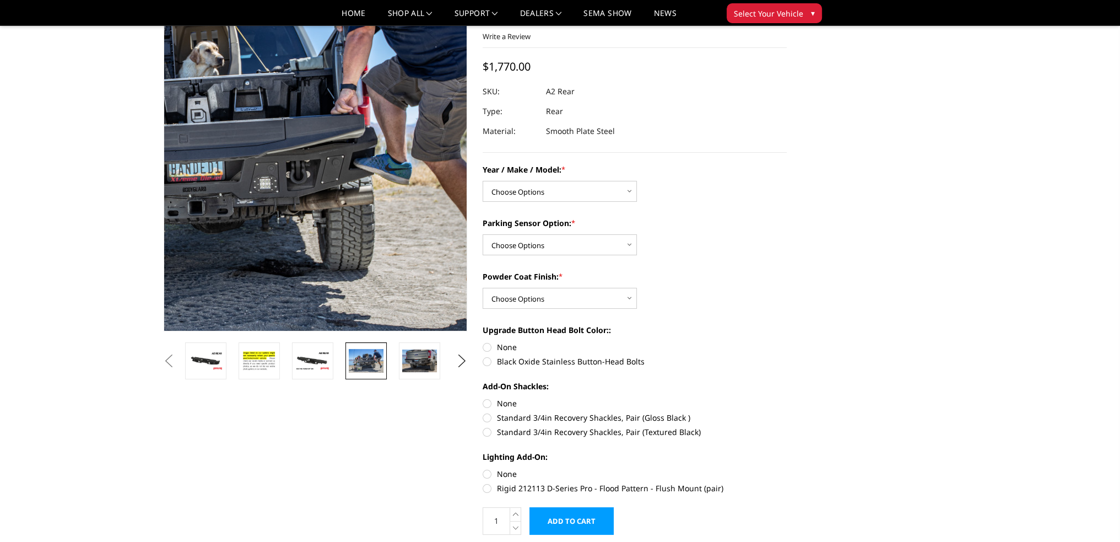
click at [414, 226] on img at bounding box center [186, 141] width 705 height 470
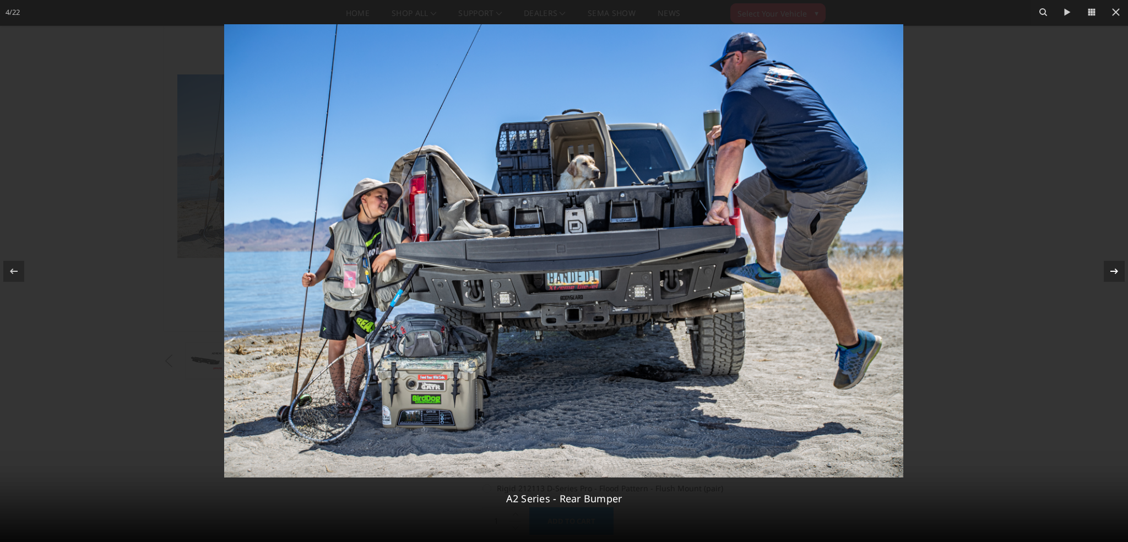
click at [1108, 271] on icon at bounding box center [1114, 270] width 13 height 13
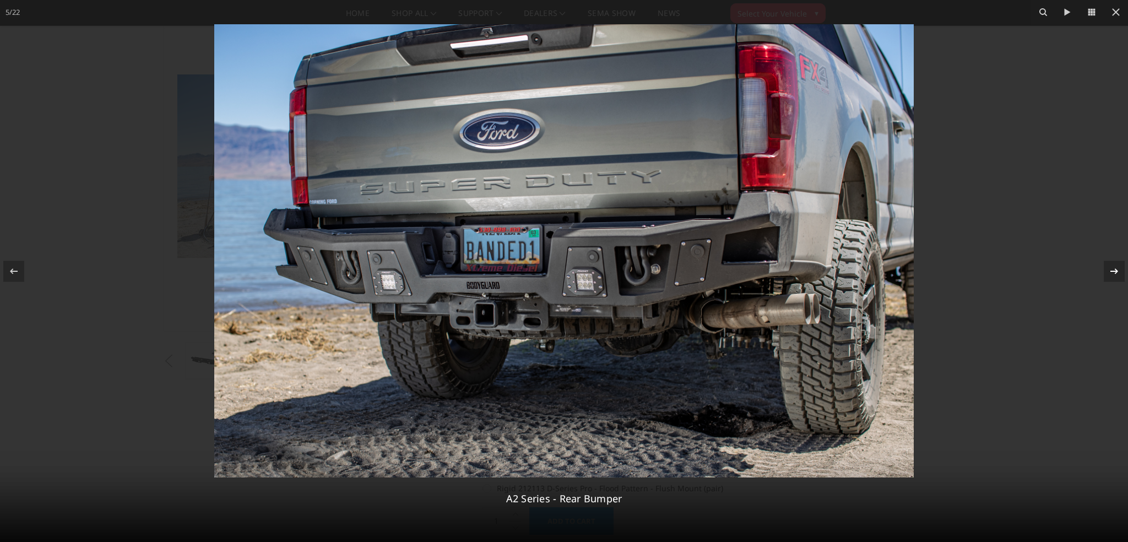
click at [1108, 271] on icon at bounding box center [1114, 270] width 13 height 13
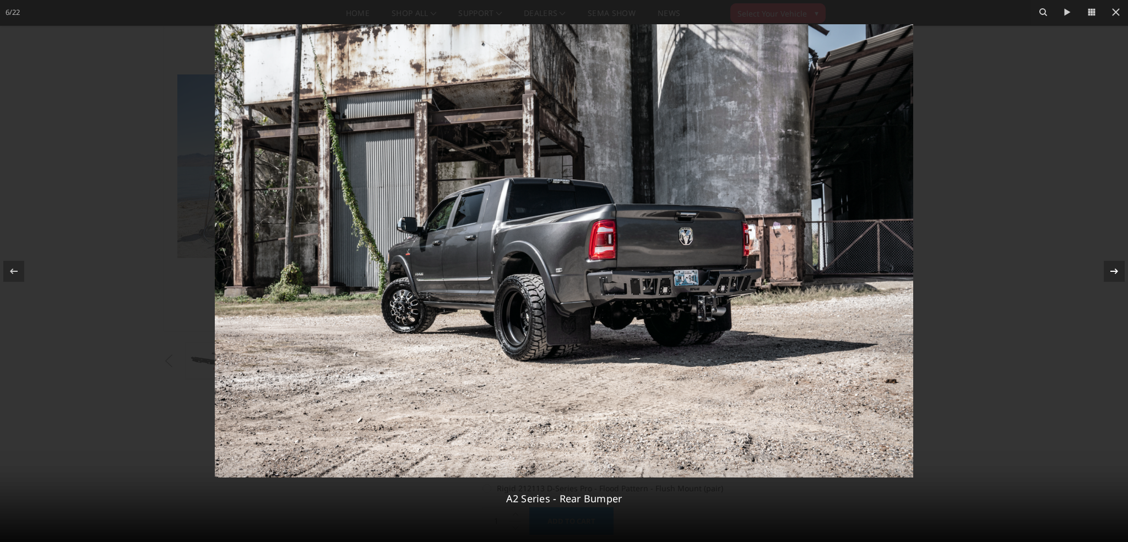
click at [1108, 271] on icon at bounding box center [1114, 270] width 13 height 13
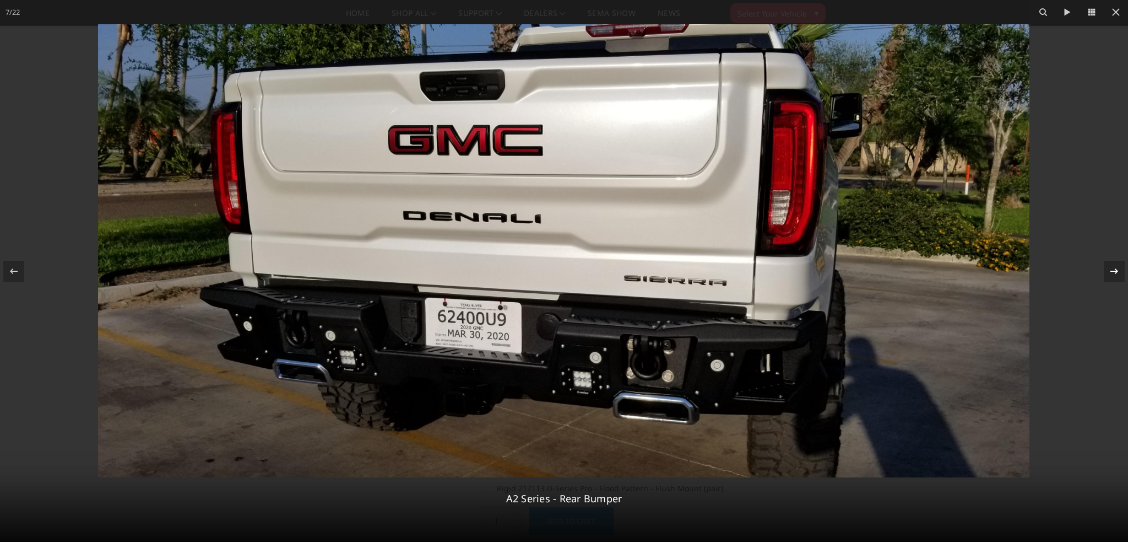
click at [1108, 271] on icon at bounding box center [1114, 270] width 13 height 13
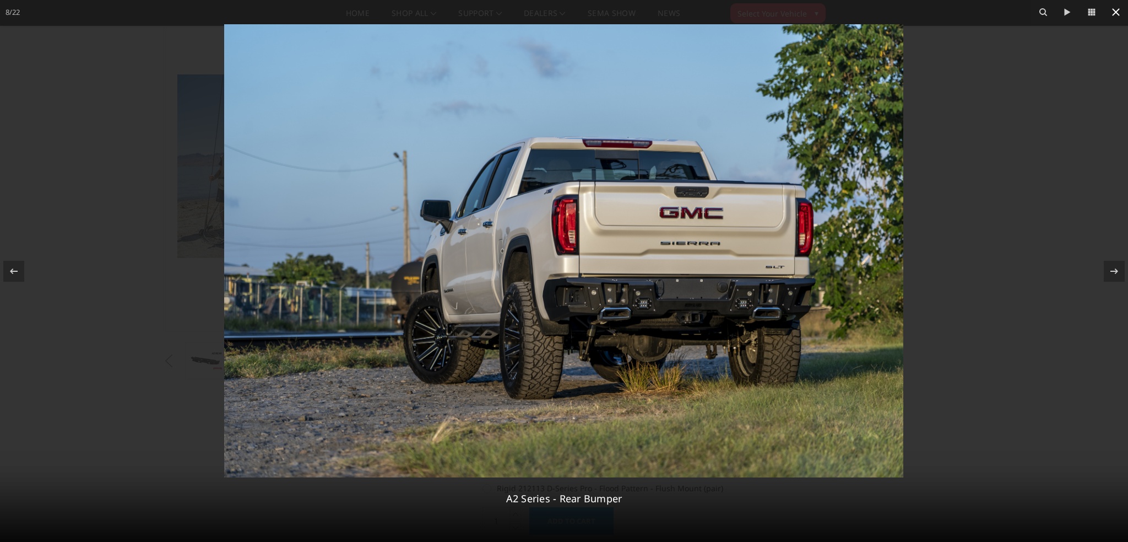
click at [1113, 12] on icon at bounding box center [1116, 12] width 13 height 13
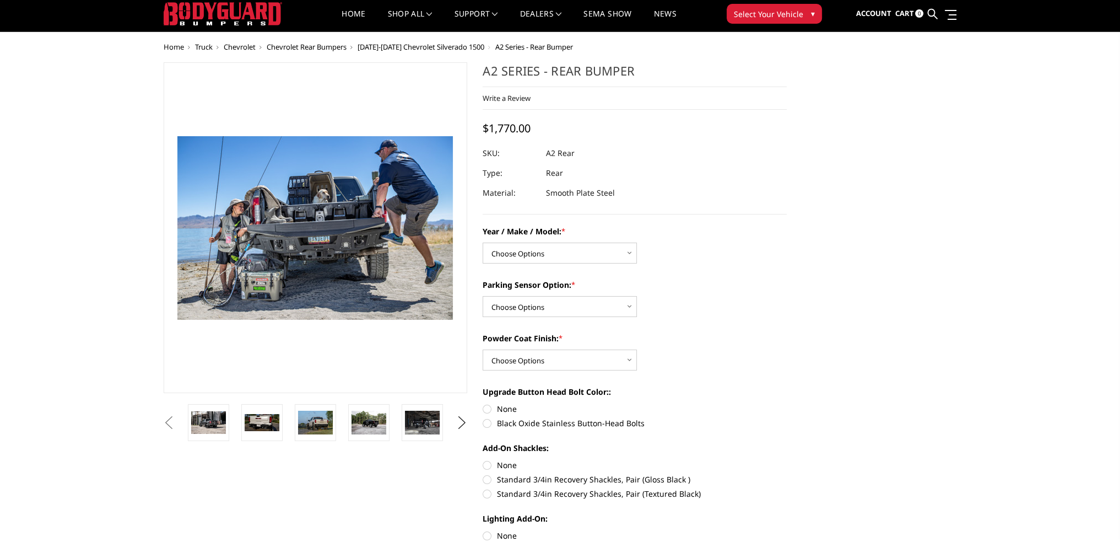
scroll to position [0, 0]
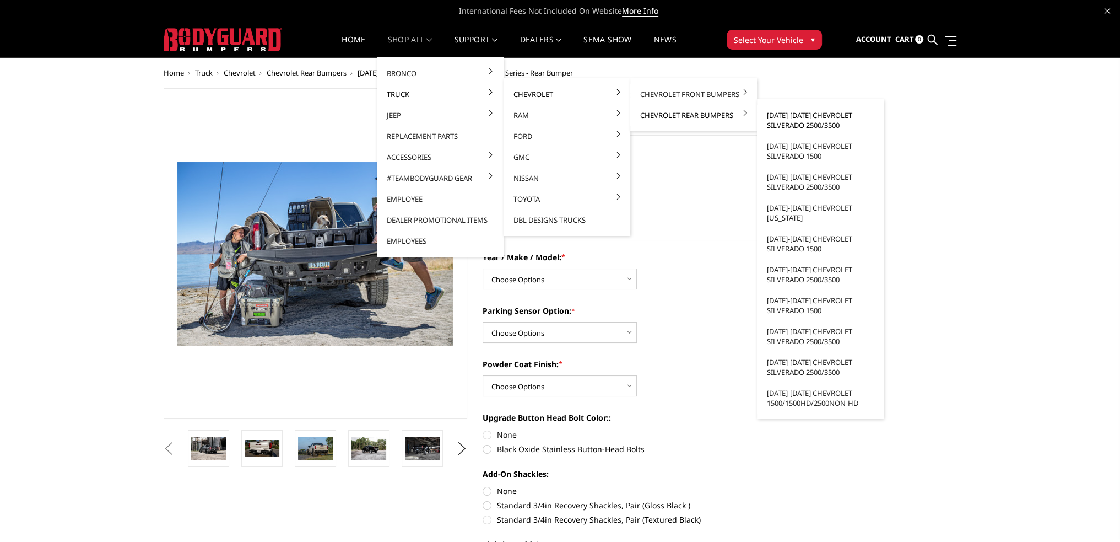
click at [785, 118] on link "[DATE]-[DATE] Chevrolet Silverado 2500/3500" at bounding box center [820, 120] width 118 height 31
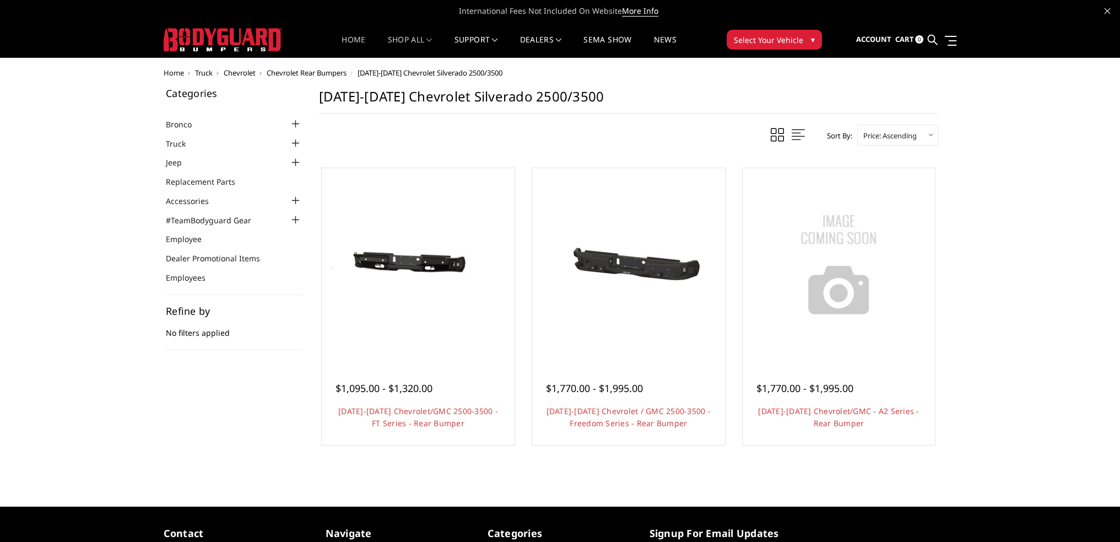
click at [350, 46] on link "Home" at bounding box center [354, 46] width 24 height 21
